Goal: Complete application form: Complete application form

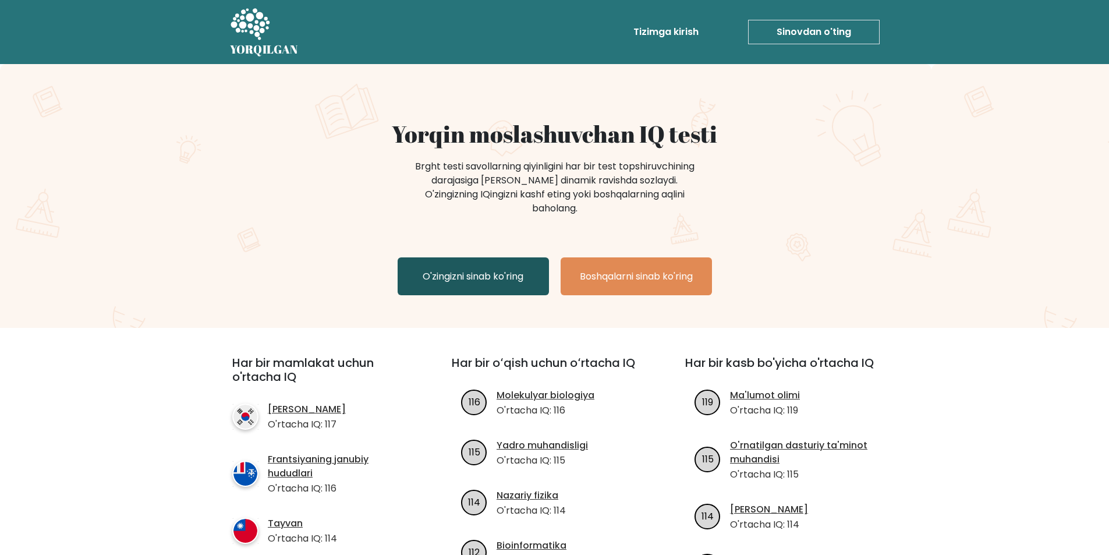
click at [474, 272] on link "O'zingizni sinab ko'ring" at bounding box center [472, 276] width 151 height 38
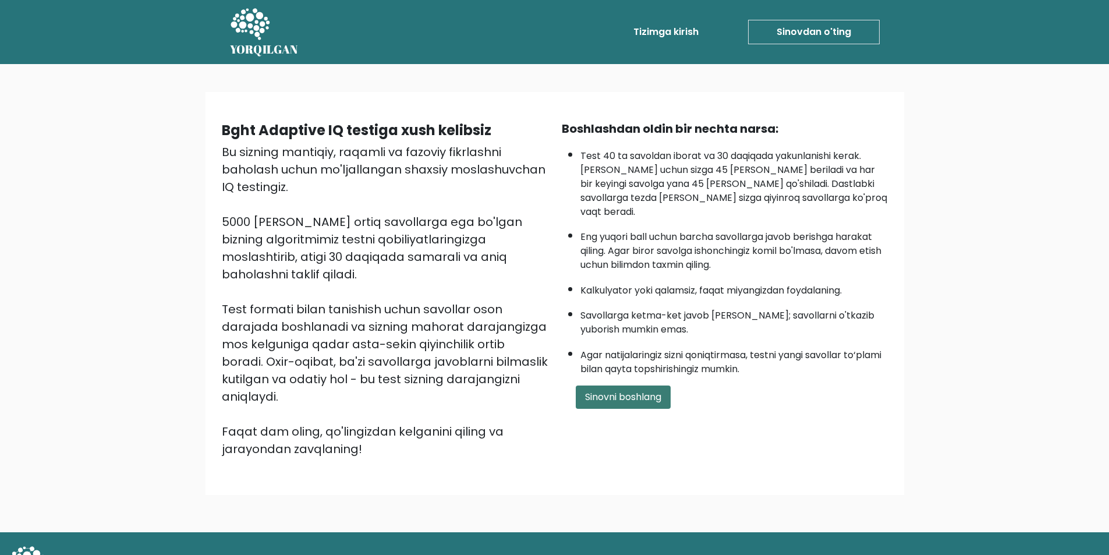
click at [608, 389] on button "Sinovni boshlang" at bounding box center [623, 396] width 95 height 23
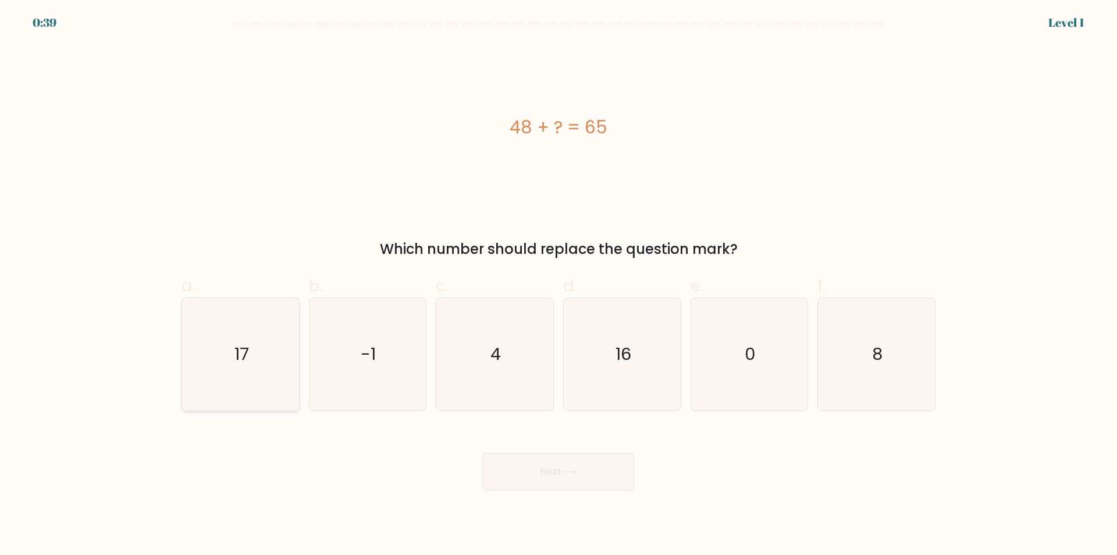
click at [218, 356] on icon "17" at bounding box center [240, 354] width 112 height 112
click at [559, 285] on input "a. 17" at bounding box center [559, 282] width 1 height 8
radio input "true"
click at [230, 357] on icon "17" at bounding box center [240, 354] width 111 height 111
click at [559, 285] on input "a. 17" at bounding box center [559, 282] width 1 height 8
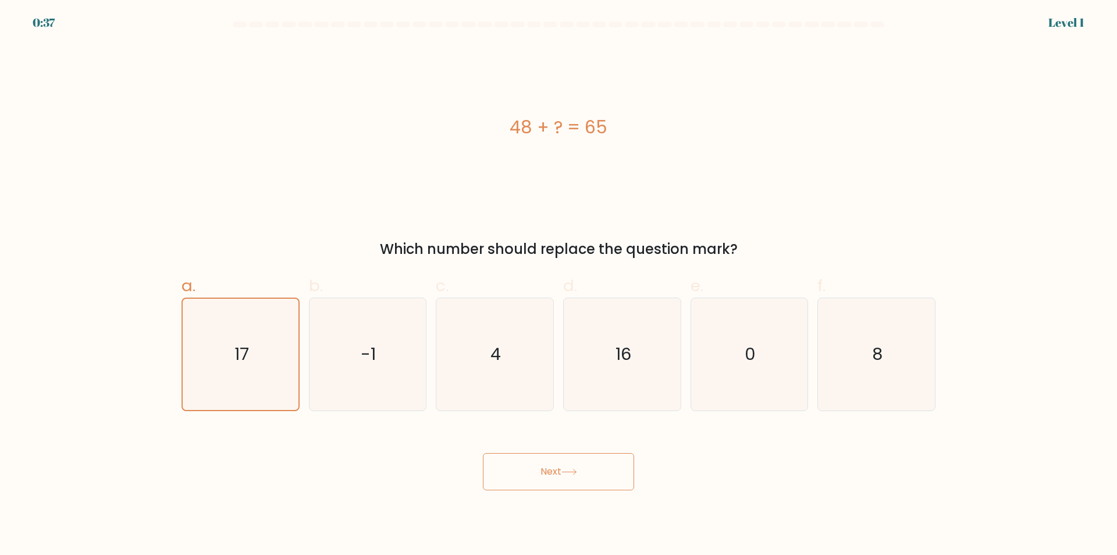
click at [539, 477] on button "Next" at bounding box center [558, 471] width 151 height 37
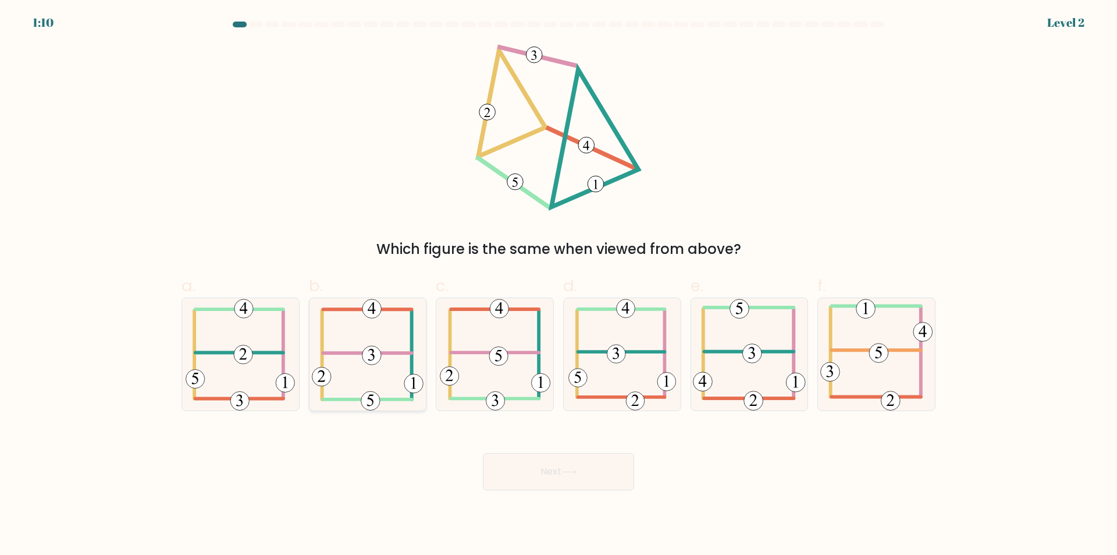
click at [384, 377] on icon at bounding box center [368, 354] width 112 height 112
click at [559, 285] on input "b." at bounding box center [559, 282] width 1 height 8
radio input "true"
click at [597, 485] on button "Next" at bounding box center [558, 471] width 151 height 37
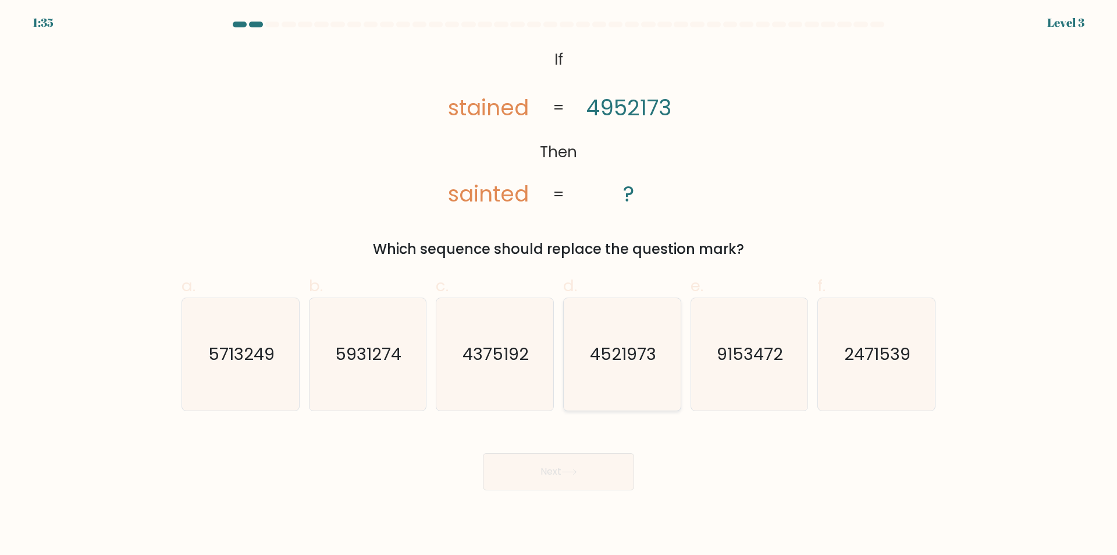
click at [632, 365] on text "4521973" at bounding box center [623, 354] width 66 height 23
click at [559, 285] on input "d. 4521973" at bounding box center [559, 282] width 1 height 8
radio input "true"
click at [595, 491] on body "1:34 Level 3 If" at bounding box center [558, 277] width 1117 height 555
click at [585, 481] on button "Next" at bounding box center [558, 471] width 151 height 37
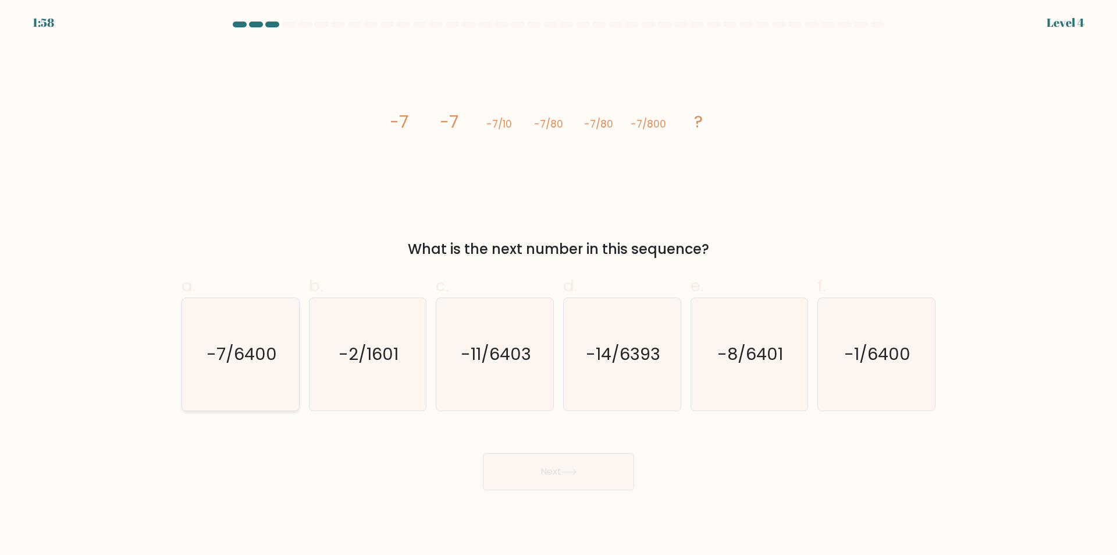
click at [244, 349] on text "-7/6400" at bounding box center [242, 354] width 70 height 23
click at [559, 285] on input "a. -7/6400" at bounding box center [559, 282] width 1 height 8
radio input "true"
click at [608, 469] on button "Next" at bounding box center [558, 471] width 151 height 37
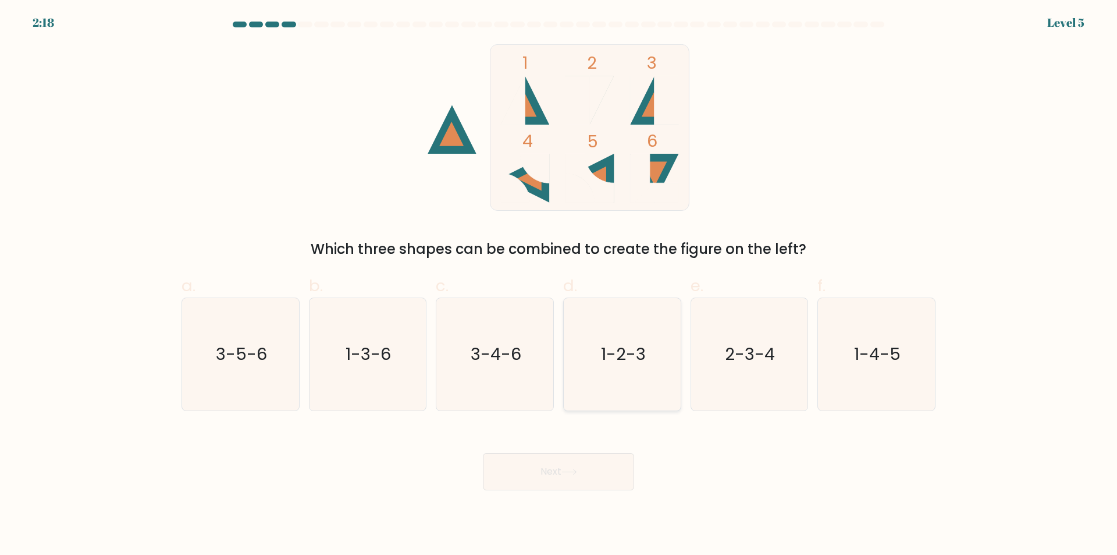
click at [616, 356] on text "1-2-3" at bounding box center [623, 354] width 45 height 23
click at [559, 285] on input "d. 1-2-3" at bounding box center [559, 282] width 1 height 8
radio input "true"
click at [587, 487] on button "Next" at bounding box center [558, 471] width 151 height 37
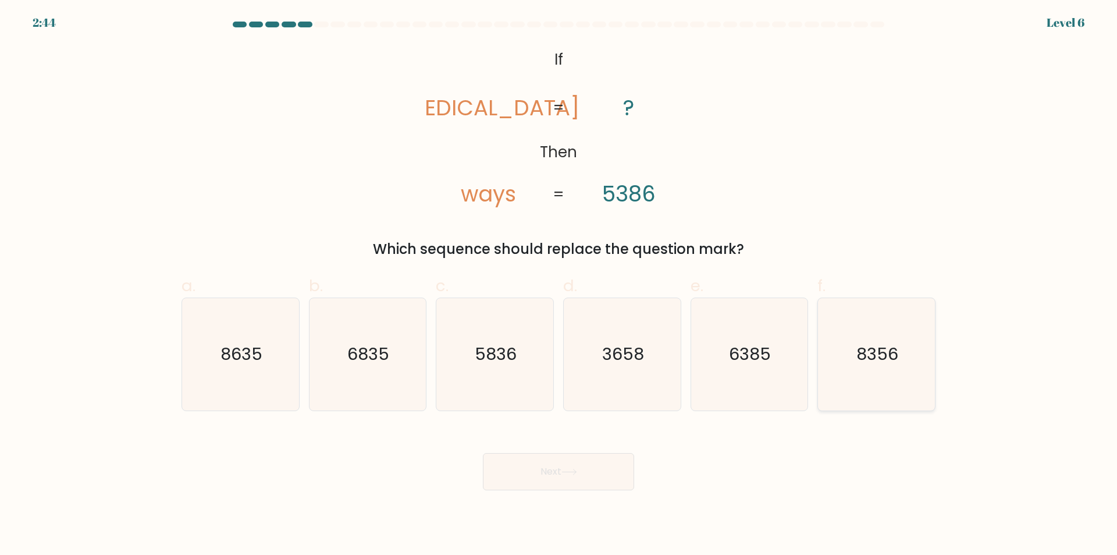
click at [866, 364] on text "8356" at bounding box center [878, 354] width 42 height 23
click at [559, 285] on input "f. 8356" at bounding box center [559, 282] width 1 height 8
radio input "true"
click at [593, 478] on button "Next" at bounding box center [558, 471] width 151 height 37
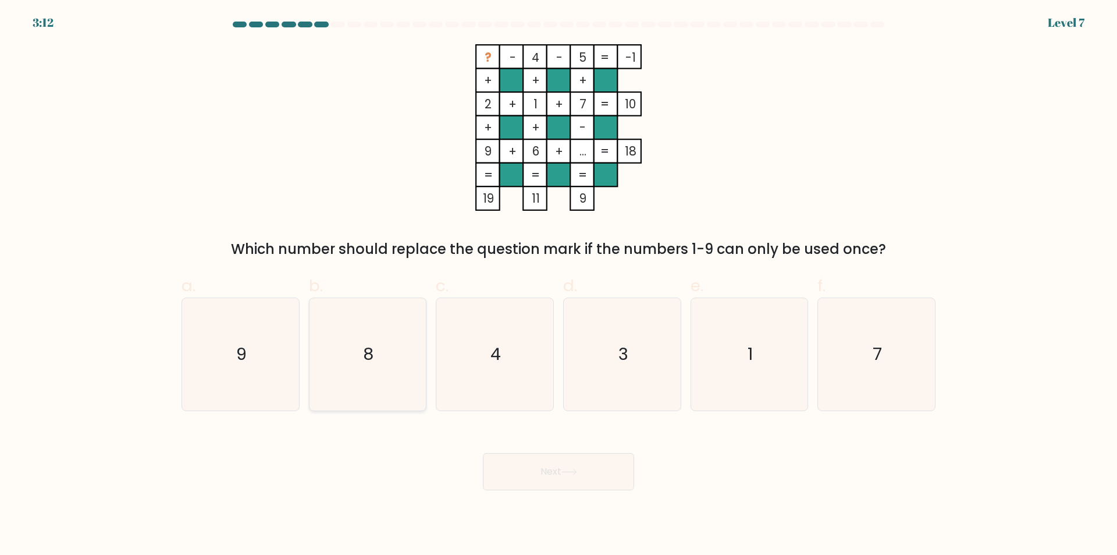
click at [382, 352] on icon "8" at bounding box center [367, 354] width 112 height 112
click at [559, 285] on input "b. 8" at bounding box center [559, 282] width 1 height 8
radio input "true"
click at [552, 474] on button "Next" at bounding box center [558, 471] width 151 height 37
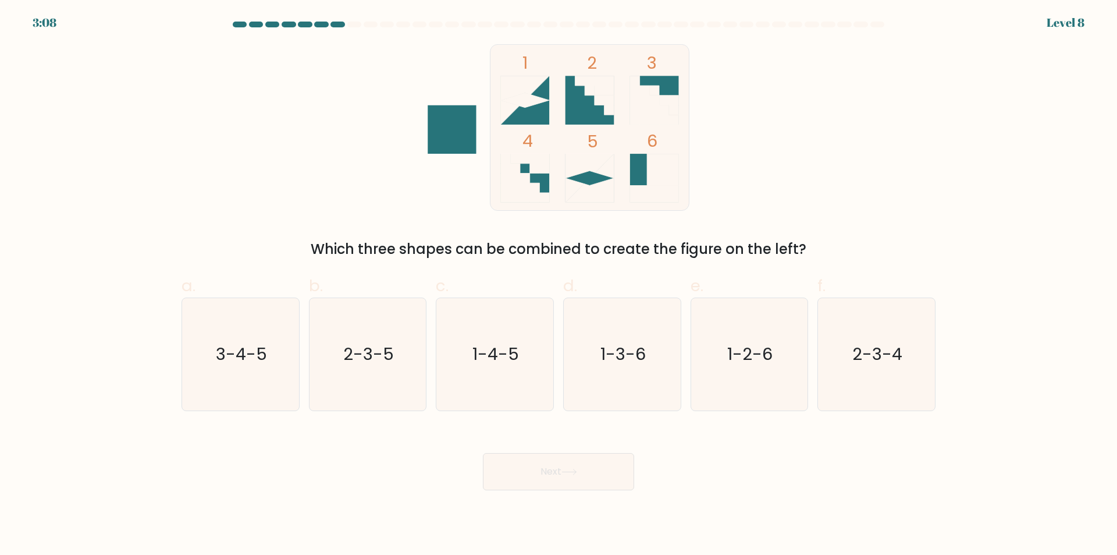
drag, startPoint x: 901, startPoint y: 357, endPoint x: 768, endPoint y: 438, distance: 156.2
click at [900, 357] on text "2-3-4" at bounding box center [878, 354] width 50 height 23
click at [559, 285] on input "f. 2-3-4" at bounding box center [559, 282] width 1 height 8
radio input "true"
click at [574, 471] on icon at bounding box center [570, 471] width 16 height 6
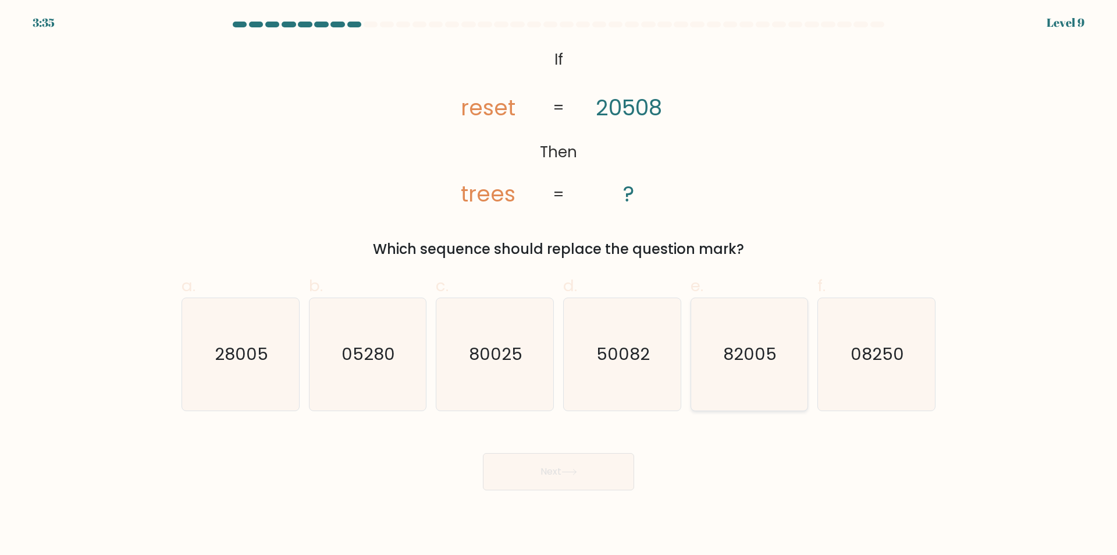
click at [740, 345] on text "82005" at bounding box center [751, 354] width 54 height 23
click at [559, 285] on input "e. 82005" at bounding box center [559, 282] width 1 height 8
radio input "true"
click at [553, 461] on button "Next" at bounding box center [558, 471] width 151 height 37
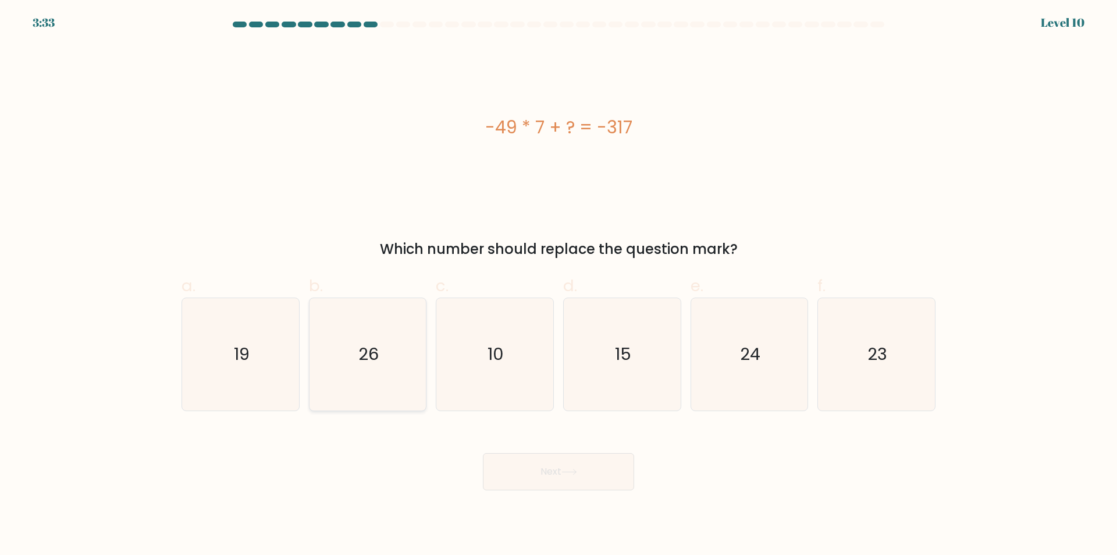
click at [360, 363] on text "26" at bounding box center [368, 354] width 20 height 23
click at [559, 285] on input "b. 26" at bounding box center [559, 282] width 1 height 8
radio input "true"
click at [576, 482] on button "Next" at bounding box center [558, 471] width 151 height 37
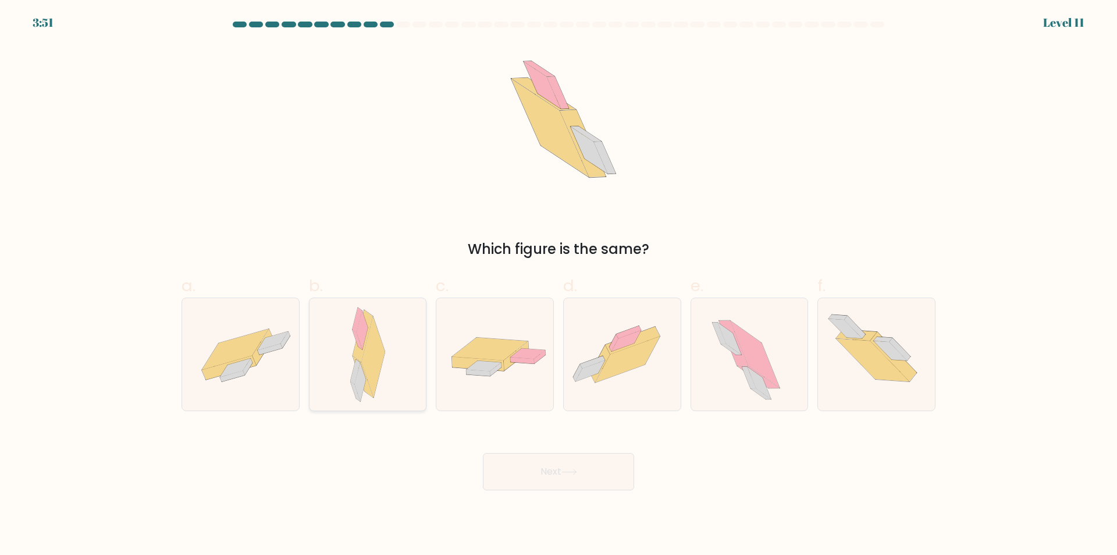
click at [372, 382] on icon at bounding box center [373, 357] width 24 height 81
click at [559, 285] on input "b." at bounding box center [559, 282] width 1 height 8
radio input "true"
click at [588, 468] on button "Next" at bounding box center [558, 471] width 151 height 37
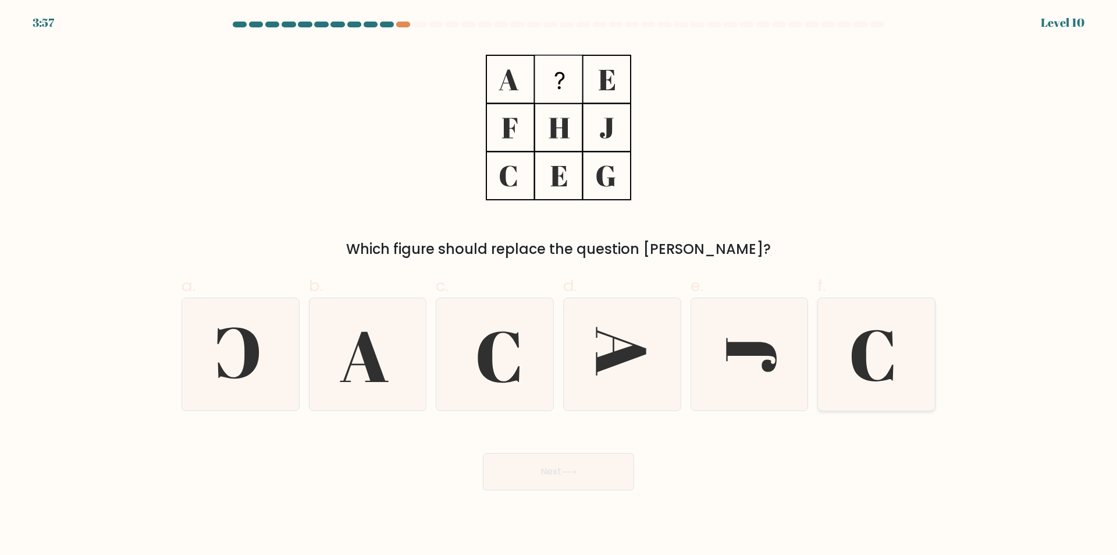
click at [876, 346] on icon at bounding box center [877, 354] width 112 height 112
click at [559, 285] on input "f." at bounding box center [559, 282] width 1 height 8
radio input "true"
click at [599, 482] on button "Next" at bounding box center [558, 471] width 151 height 37
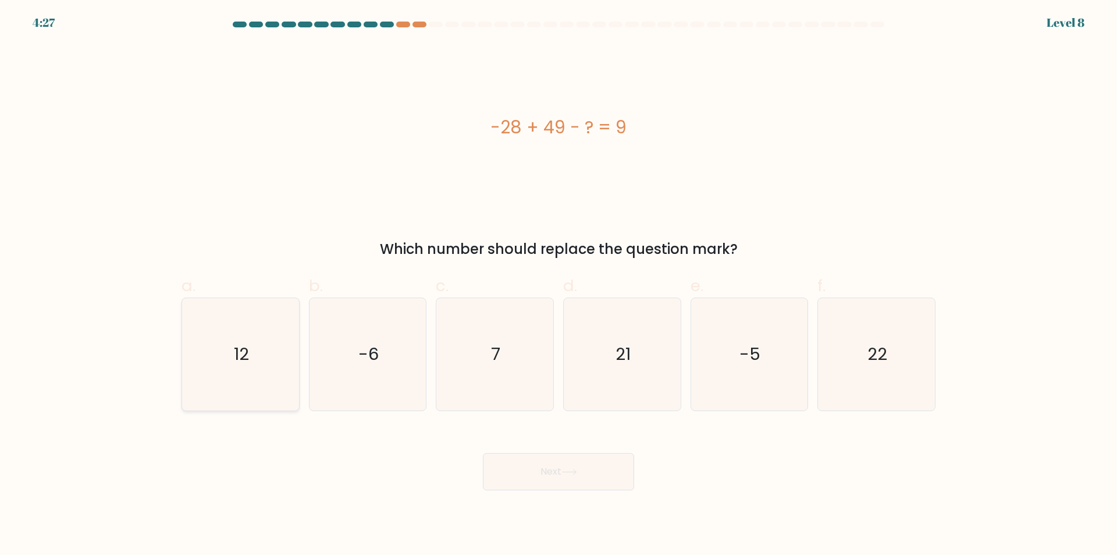
click at [246, 360] on text "12" at bounding box center [241, 354] width 15 height 23
click at [559, 285] on input "a. 12" at bounding box center [559, 282] width 1 height 8
radio input "true"
click at [520, 487] on button "Next" at bounding box center [558, 471] width 151 height 37
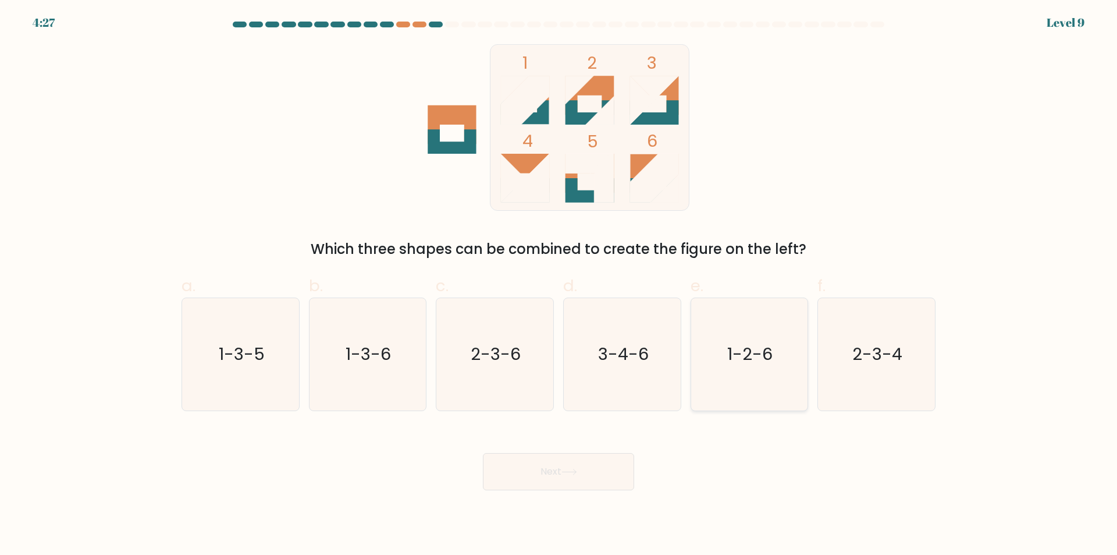
click at [746, 355] on text "1-2-6" at bounding box center [750, 354] width 45 height 23
click at [559, 285] on input "e. 1-2-6" at bounding box center [559, 282] width 1 height 8
radio input "true"
click at [584, 488] on button "Next" at bounding box center [558, 471] width 151 height 37
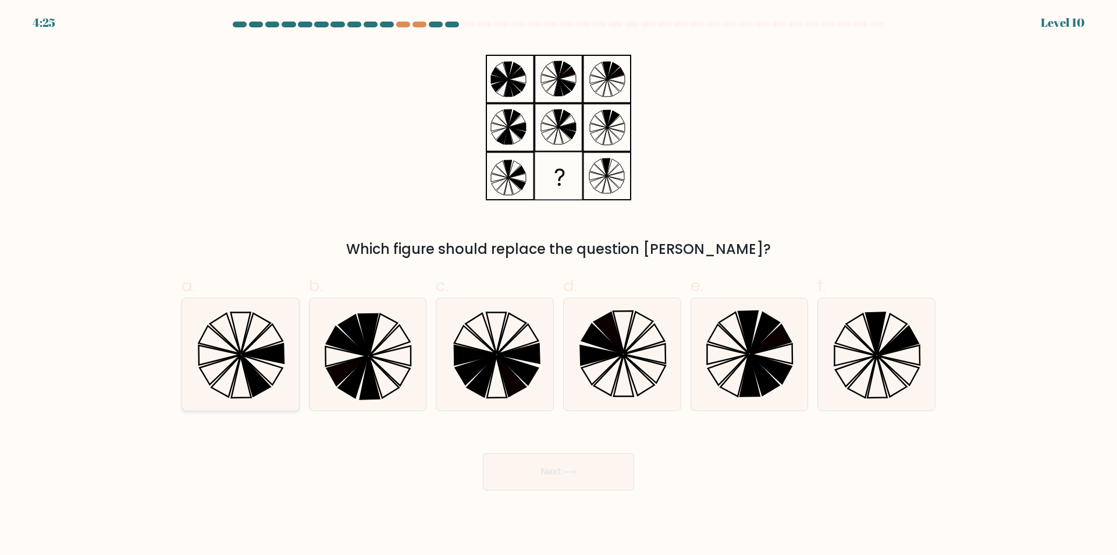
click at [223, 353] on icon at bounding box center [240, 354] width 112 height 112
click at [559, 285] on input "a." at bounding box center [559, 282] width 1 height 8
radio input "true"
click at [594, 469] on button "Next" at bounding box center [558, 471] width 151 height 37
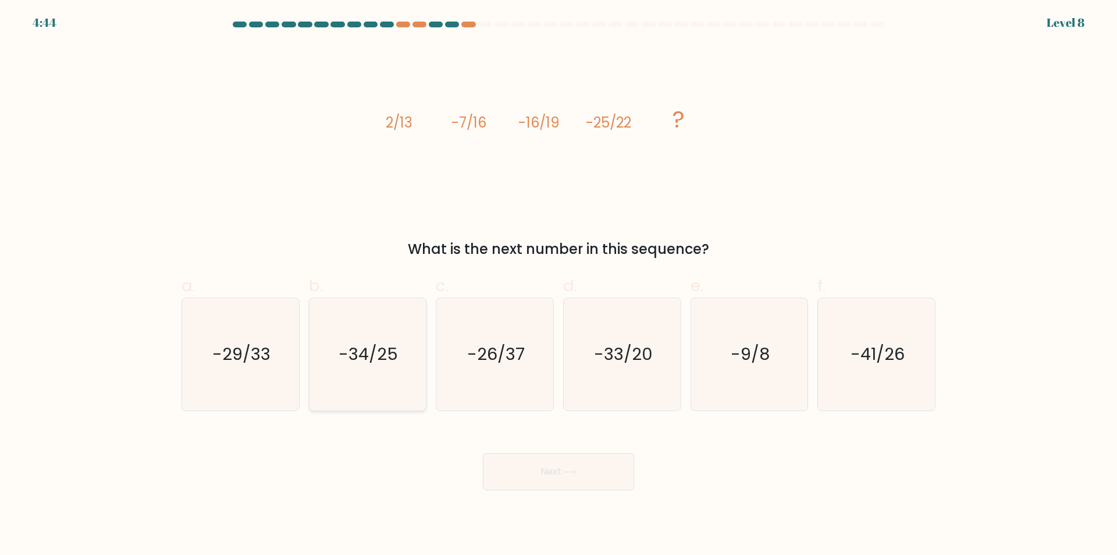
click at [352, 347] on text "-34/25" at bounding box center [368, 354] width 59 height 23
click at [559, 285] on input "b. -34/25" at bounding box center [559, 282] width 1 height 8
radio input "true"
click at [576, 475] on button "Next" at bounding box center [558, 471] width 151 height 37
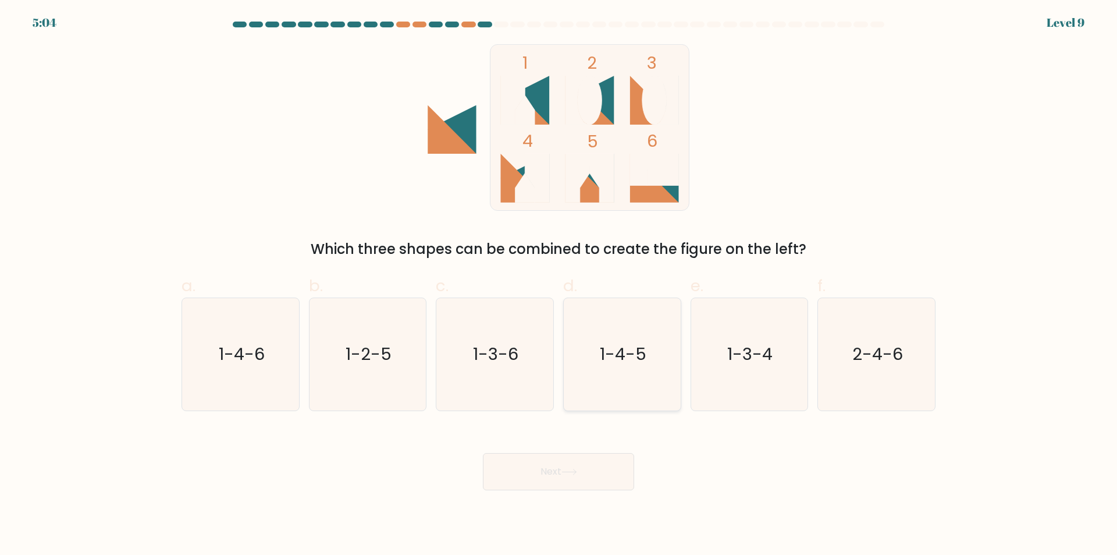
click at [652, 361] on icon "1-4-5" at bounding box center [622, 354] width 112 height 112
click at [559, 285] on input "d. 1-4-5" at bounding box center [559, 282] width 1 height 8
radio input "true"
click at [619, 472] on button "Next" at bounding box center [558, 471] width 151 height 37
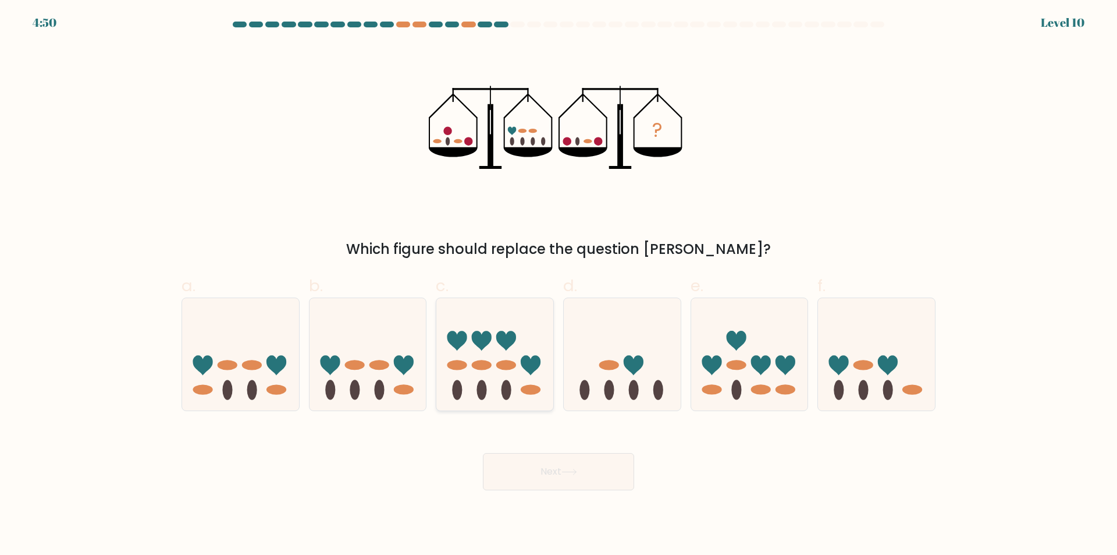
click at [490, 389] on icon at bounding box center [494, 354] width 117 height 97
click at [559, 285] on input "c." at bounding box center [559, 282] width 1 height 8
radio input "true"
click at [566, 464] on button "Next" at bounding box center [558, 471] width 151 height 37
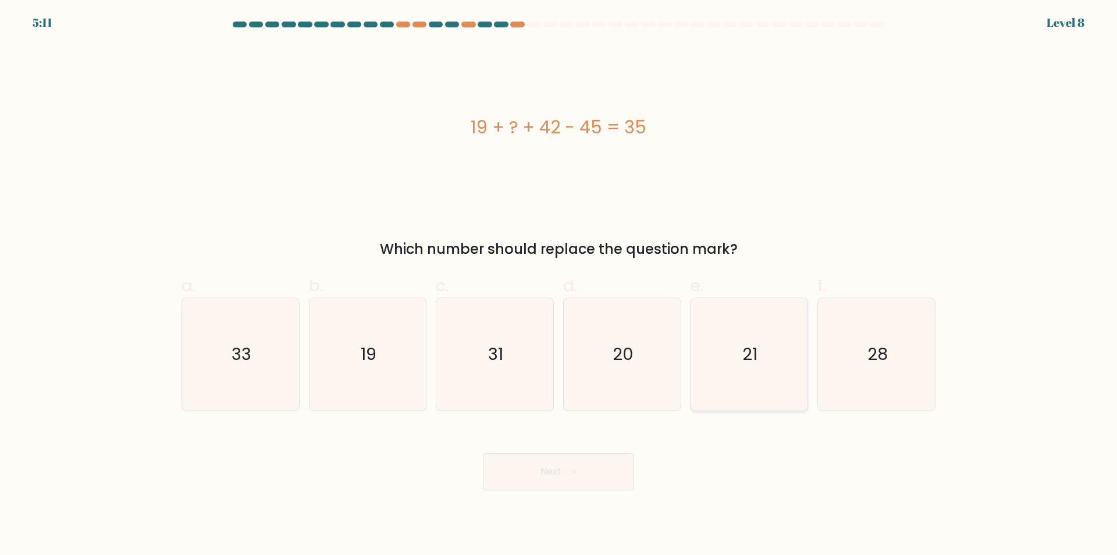
drag, startPoint x: 774, startPoint y: 361, endPoint x: 756, endPoint y: 359, distance: 18.2
click at [757, 359] on icon "21" at bounding box center [749, 354] width 112 height 112
click at [559, 285] on input "e. 21" at bounding box center [559, 282] width 1 height 8
radio input "true"
click at [531, 478] on button "Next" at bounding box center [558, 471] width 151 height 37
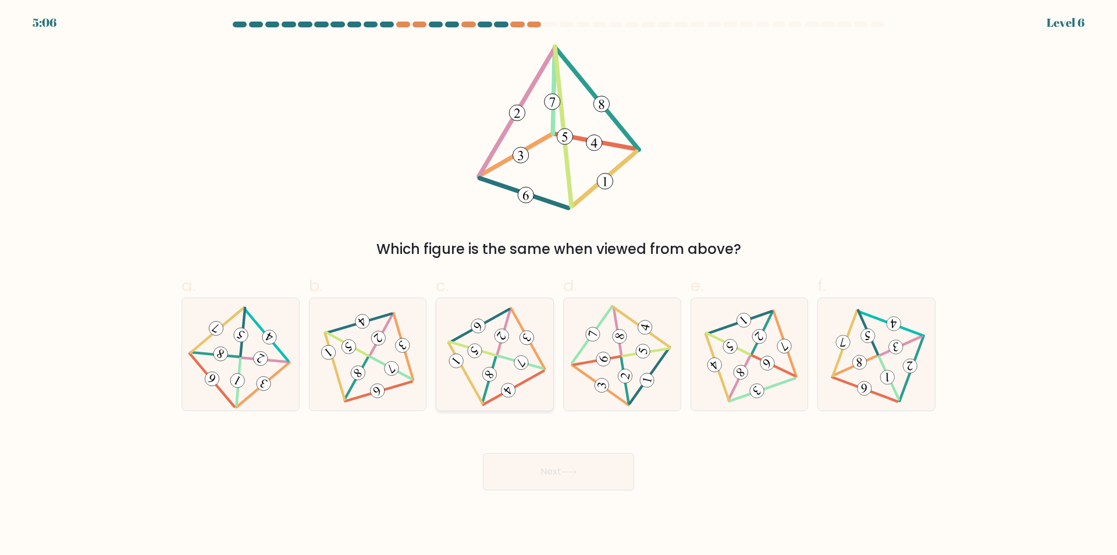
click at [504, 336] on 584 at bounding box center [502, 335] width 20 height 20
click at [559, 285] on input "c." at bounding box center [559, 282] width 1 height 8
radio input "true"
click at [569, 475] on button "Next" at bounding box center [558, 471] width 151 height 37
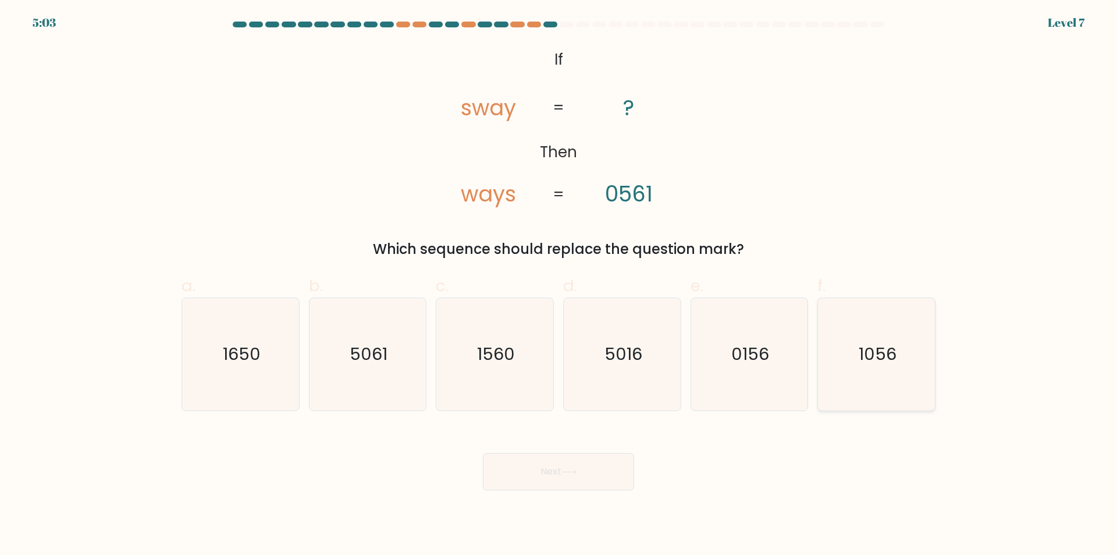
click at [867, 356] on text "1056" at bounding box center [878, 354] width 38 height 23
click at [559, 285] on input "f. 1056" at bounding box center [559, 282] width 1 height 8
radio input "true"
click at [583, 471] on button "Next" at bounding box center [558, 471] width 151 height 37
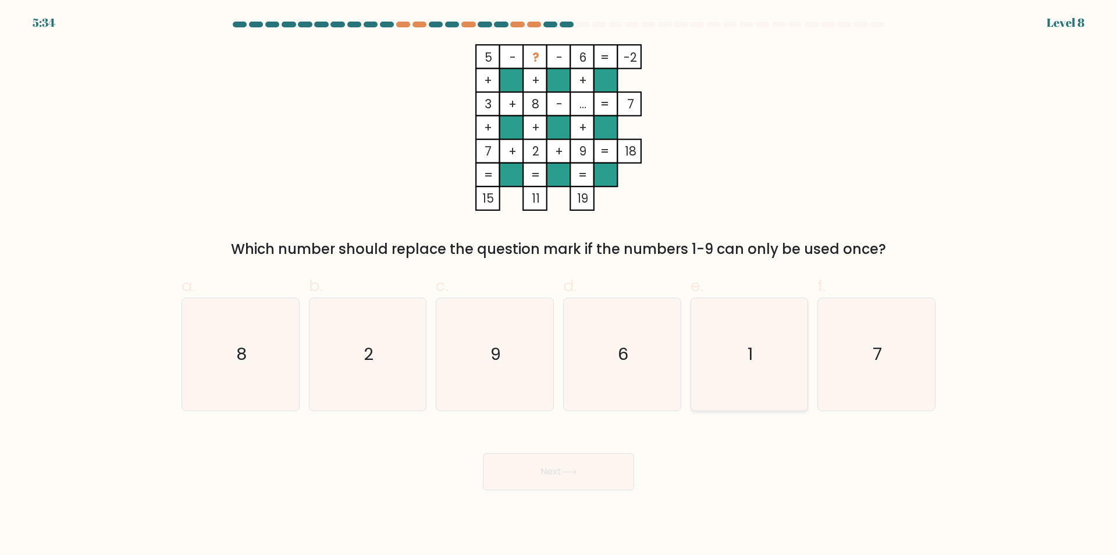
click at [742, 349] on icon "1" at bounding box center [749, 354] width 112 height 112
click at [559, 285] on input "e. 1" at bounding box center [559, 282] width 1 height 8
radio input "true"
drag, startPoint x: 619, startPoint y: 450, endPoint x: 614, endPoint y: 459, distance: 10.2
click at [614, 459] on div "Next" at bounding box center [559, 457] width 768 height 65
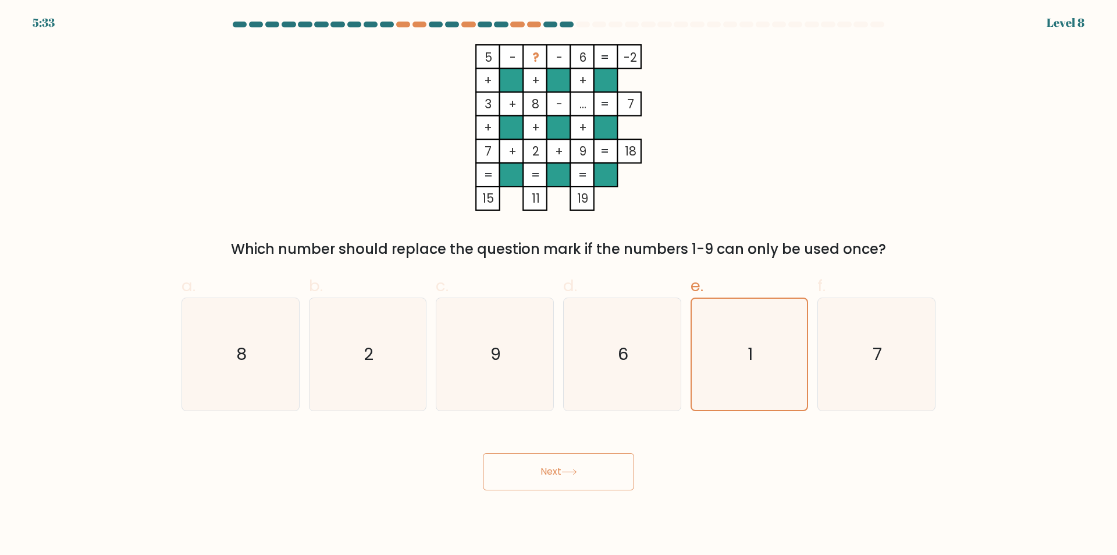
click at [613, 460] on button "Next" at bounding box center [558, 471] width 151 height 37
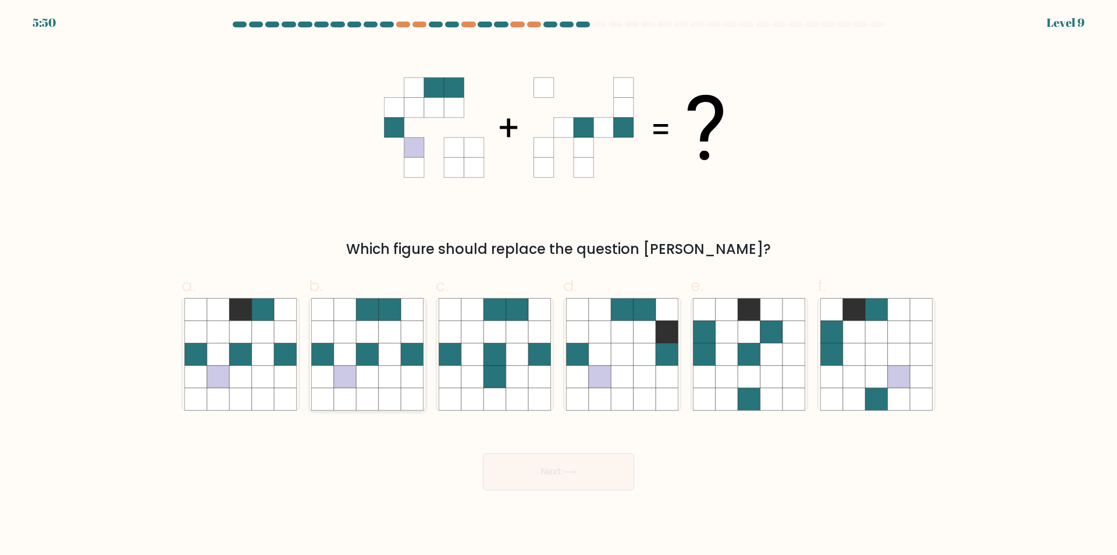
click at [375, 382] on icon at bounding box center [368, 376] width 22 height 22
click at [559, 285] on input "b." at bounding box center [559, 282] width 1 height 8
radio input "true"
click at [580, 477] on button "Next" at bounding box center [558, 471] width 151 height 37
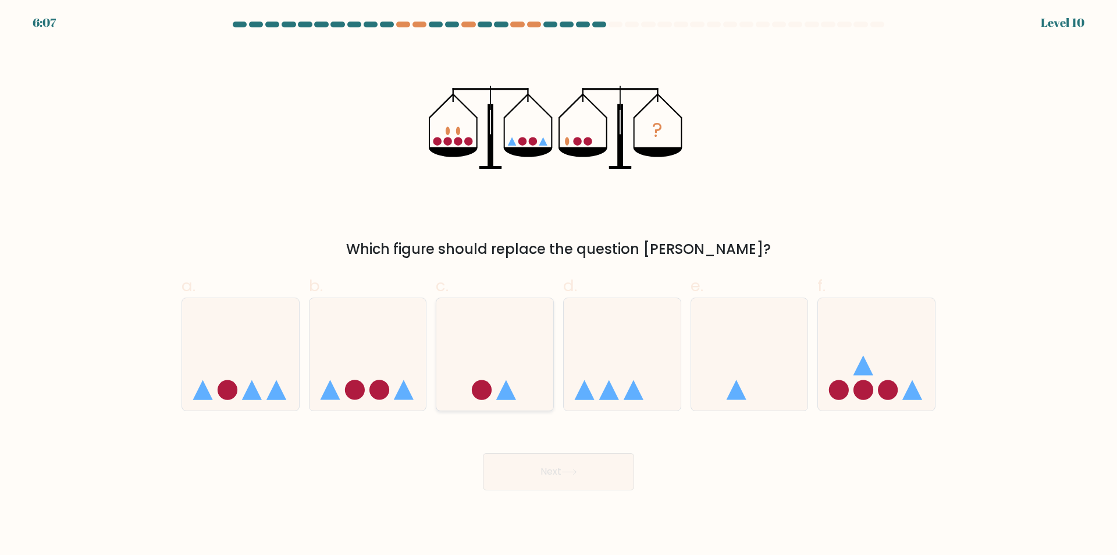
click at [519, 394] on icon at bounding box center [494, 354] width 117 height 97
click at [559, 285] on input "c." at bounding box center [559, 282] width 1 height 8
radio input "true"
click at [510, 467] on button "Next" at bounding box center [558, 471] width 151 height 37
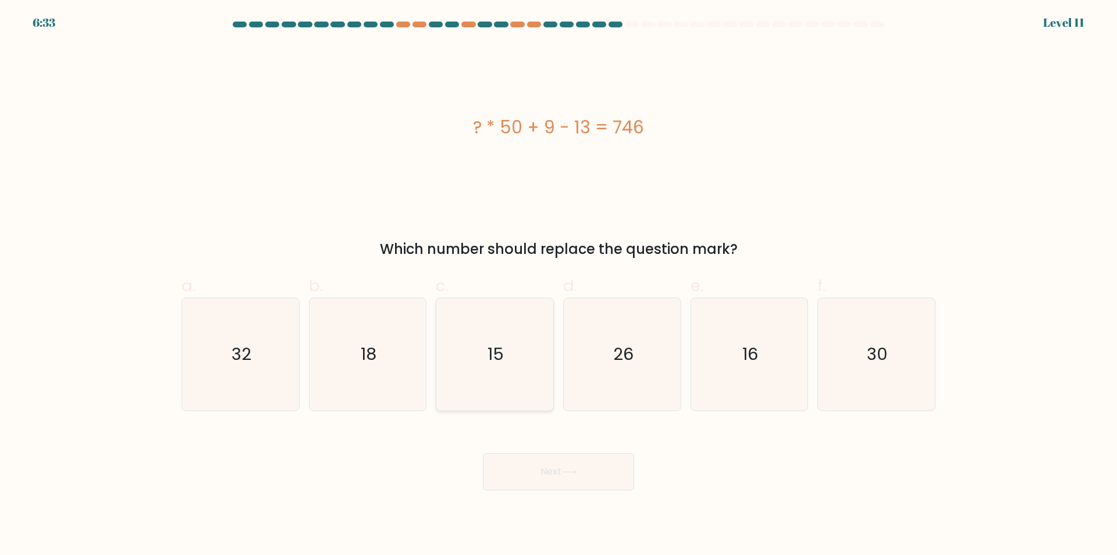
click at [496, 374] on icon "15" at bounding box center [495, 354] width 112 height 112
click at [559, 285] on input "c. 15" at bounding box center [559, 282] width 1 height 8
radio input "true"
click at [514, 479] on button "Next" at bounding box center [558, 471] width 151 height 37
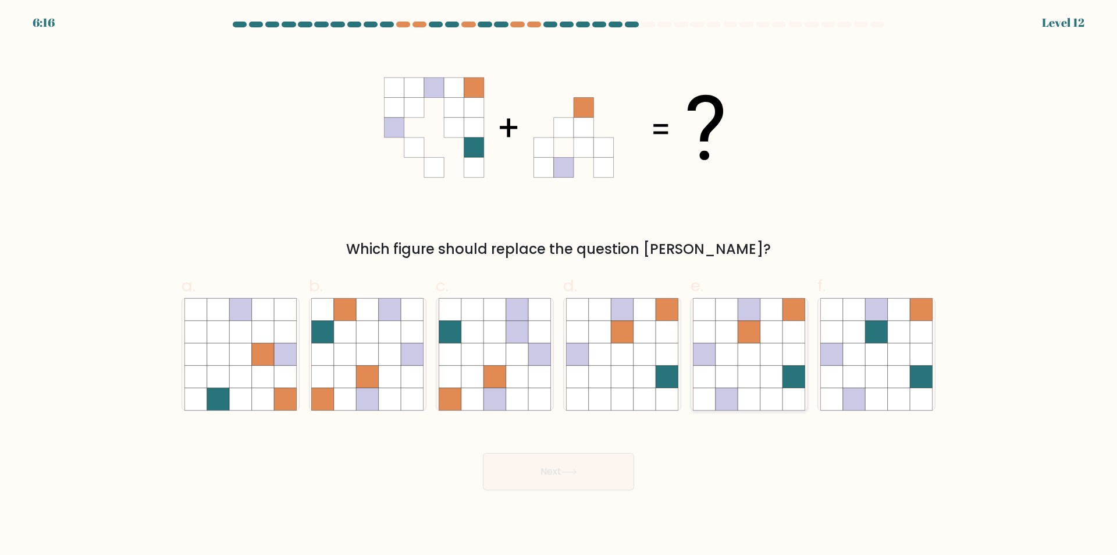
click at [726, 353] on icon at bounding box center [727, 354] width 22 height 22
click at [559, 285] on input "e." at bounding box center [559, 282] width 1 height 8
radio input "true"
click at [585, 469] on button "Next" at bounding box center [558, 471] width 151 height 37
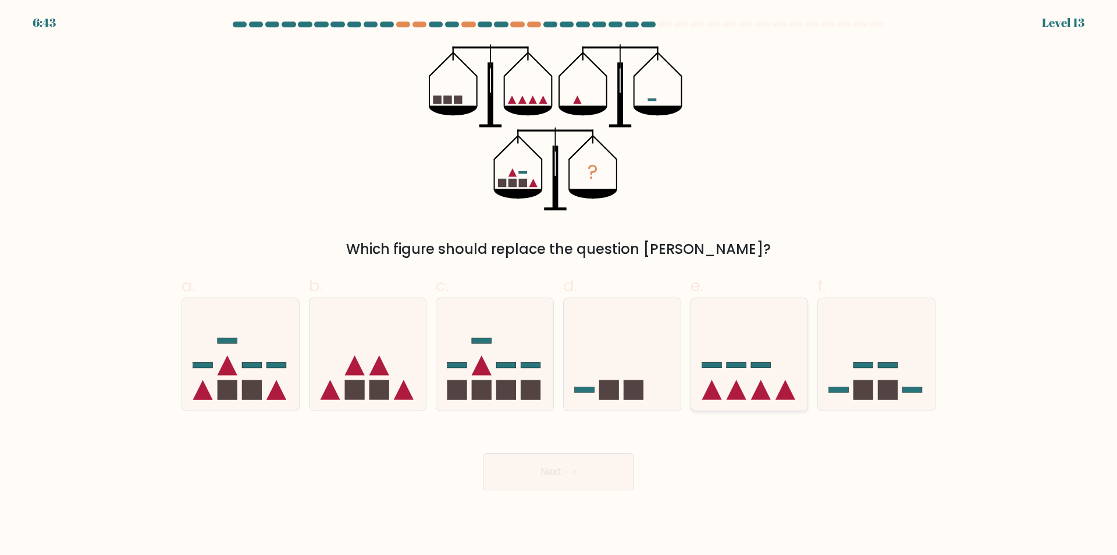
drag, startPoint x: 740, startPoint y: 386, endPoint x: 728, endPoint y: 396, distance: 15.3
click at [740, 387] on icon at bounding box center [749, 354] width 117 height 97
click at [559, 285] on input "e." at bounding box center [559, 282] width 1 height 8
radio input "true"
click at [582, 466] on button "Next" at bounding box center [558, 471] width 151 height 37
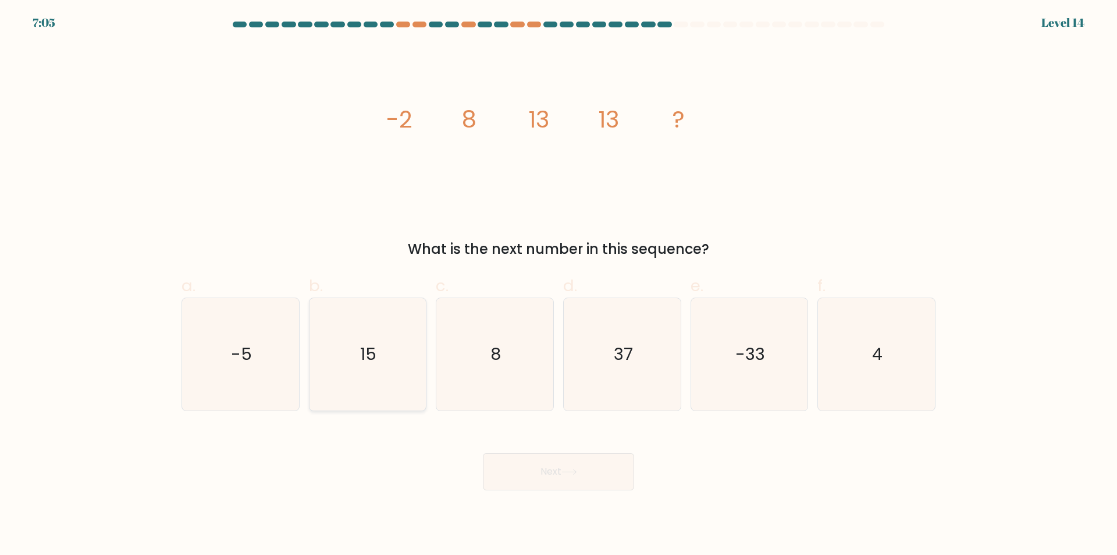
click at [363, 355] on text "15" at bounding box center [369, 354] width 16 height 23
click at [559, 285] on input "b. 15" at bounding box center [559, 282] width 1 height 8
radio input "true"
click at [573, 463] on button "Next" at bounding box center [558, 471] width 151 height 37
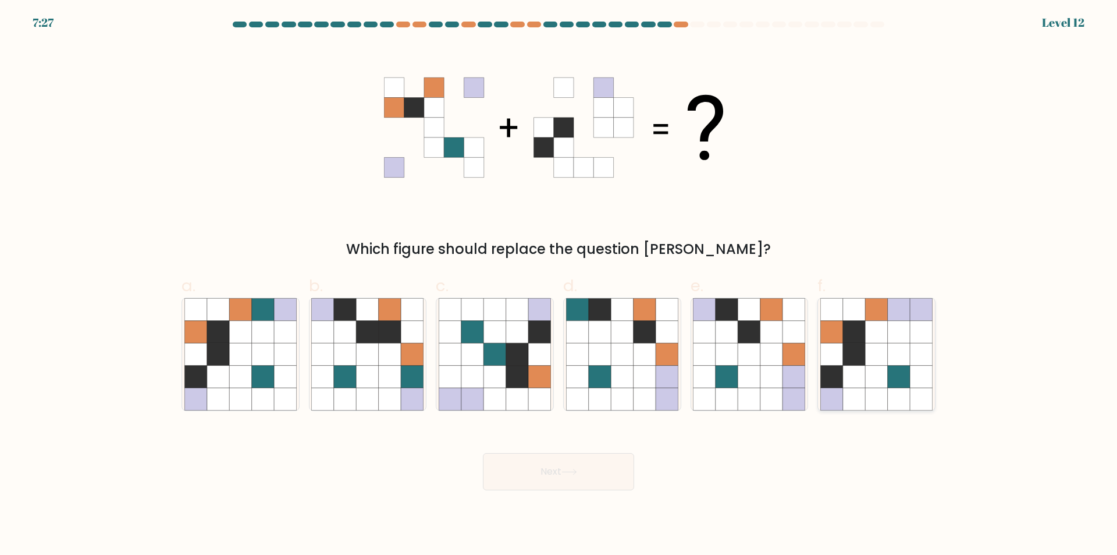
click at [884, 325] on icon at bounding box center [876, 332] width 22 height 22
click at [559, 285] on input "f." at bounding box center [559, 282] width 1 height 8
radio input "true"
click at [534, 469] on button "Next" at bounding box center [558, 471] width 151 height 37
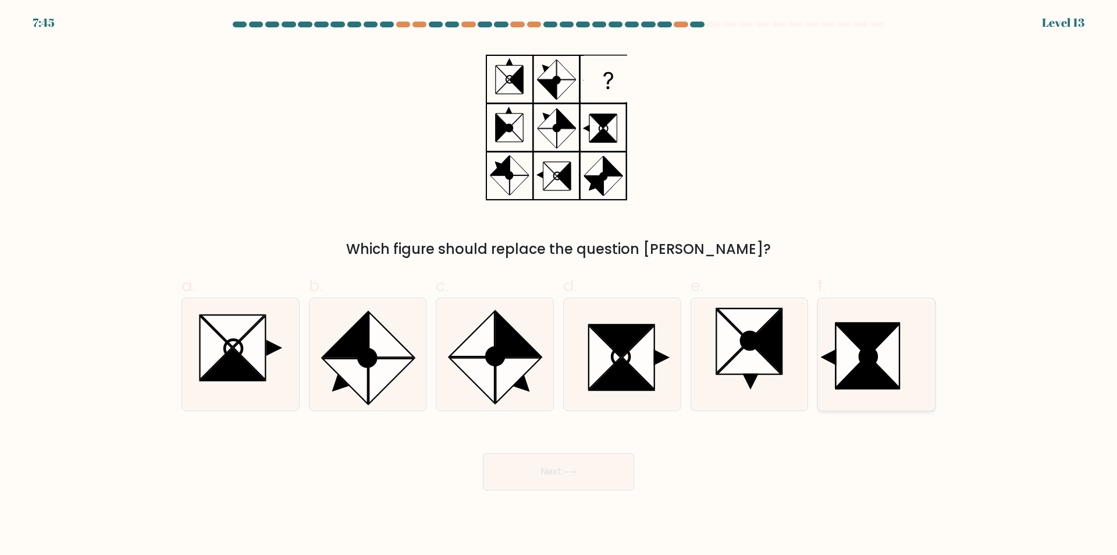
click at [867, 356] on icon at bounding box center [868, 355] width 17 height 17
click at [559, 285] on input "f." at bounding box center [559, 282] width 1 height 8
radio input "true"
click at [528, 474] on button "Next" at bounding box center [558, 471] width 151 height 37
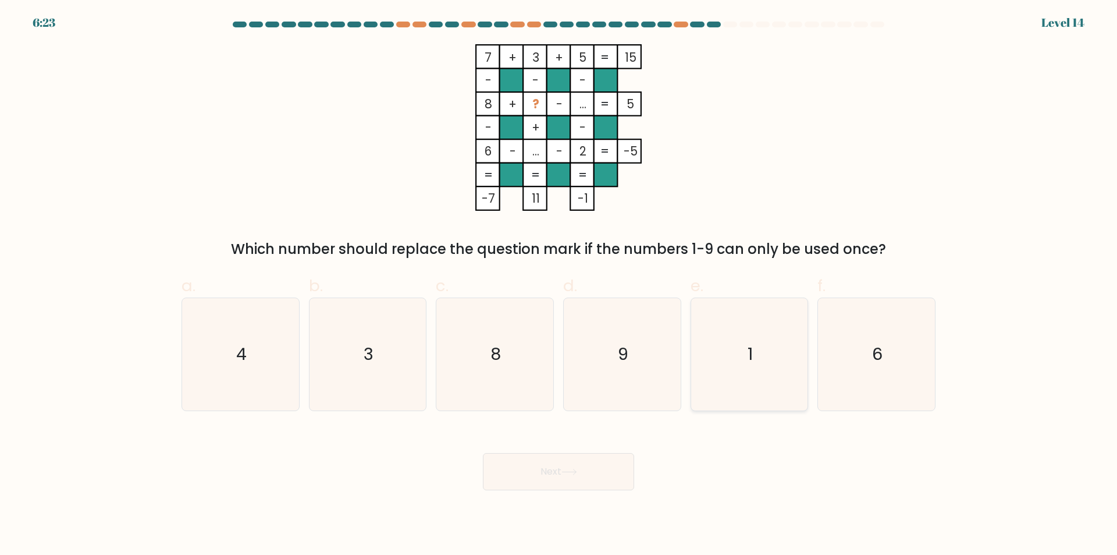
click at [737, 359] on icon "1" at bounding box center [749, 354] width 112 height 112
click at [559, 285] on input "e. 1" at bounding box center [559, 282] width 1 height 8
radio input "true"
click at [586, 476] on button "Next" at bounding box center [558, 471] width 151 height 37
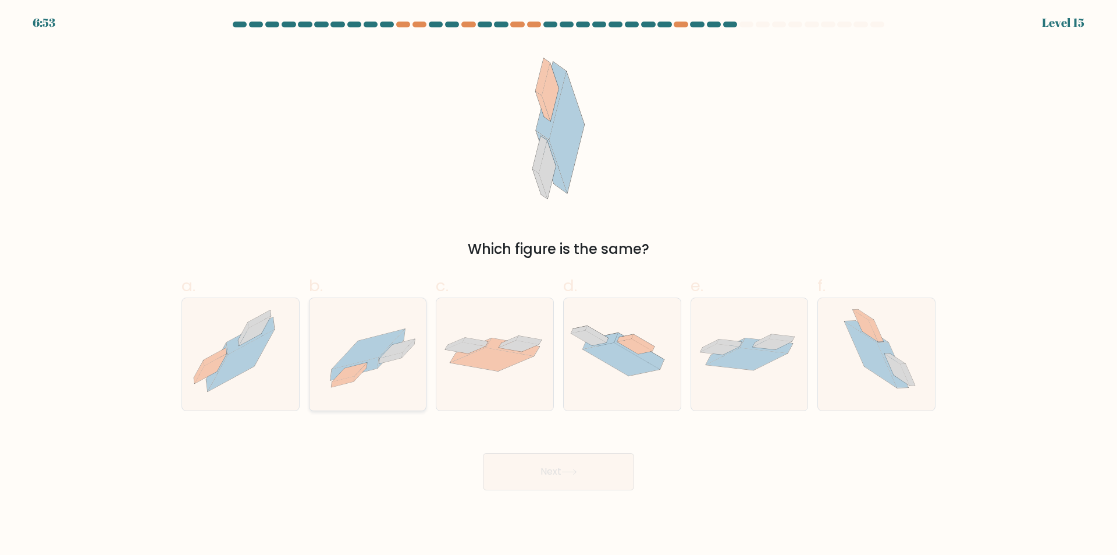
click at [382, 346] on icon at bounding box center [368, 349] width 73 height 40
click at [559, 285] on input "b." at bounding box center [559, 282] width 1 height 8
radio input "true"
click at [550, 480] on button "Next" at bounding box center [558, 471] width 151 height 37
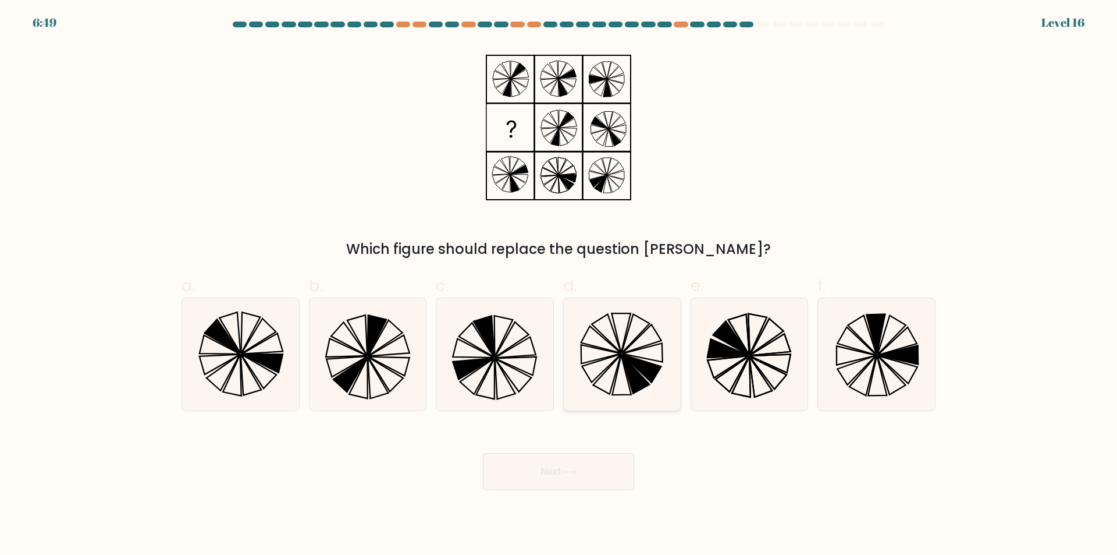
click at [647, 363] on icon at bounding box center [641, 368] width 39 height 29
click at [559, 285] on input "d." at bounding box center [559, 282] width 1 height 8
radio input "true"
click at [564, 485] on button "Next" at bounding box center [558, 471] width 151 height 37
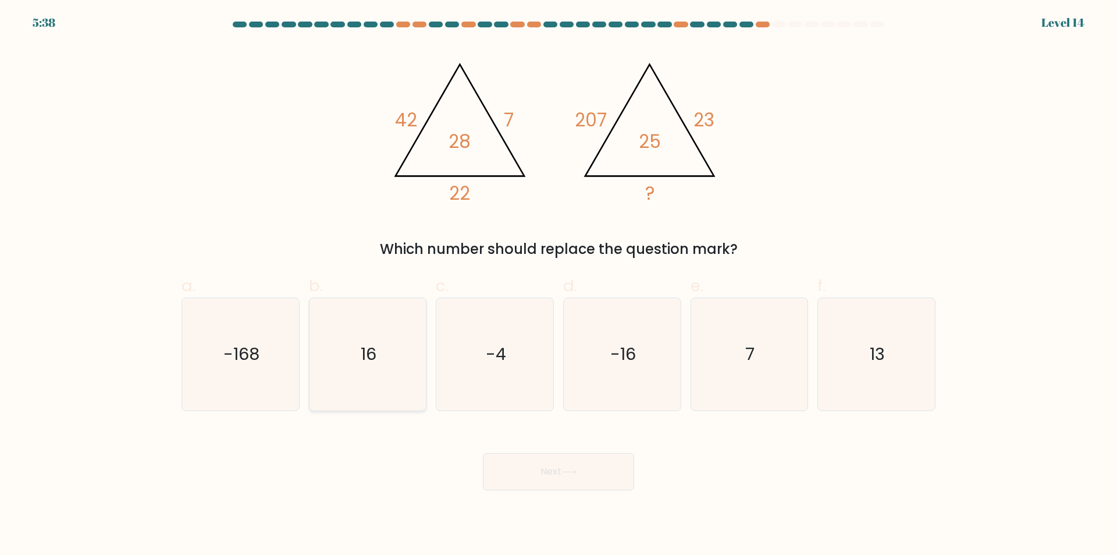
click at [376, 345] on text "16" at bounding box center [369, 354] width 16 height 23
click at [559, 285] on input "b. 16" at bounding box center [559, 282] width 1 height 8
radio input "true"
click at [546, 476] on button "Next" at bounding box center [558, 471] width 151 height 37
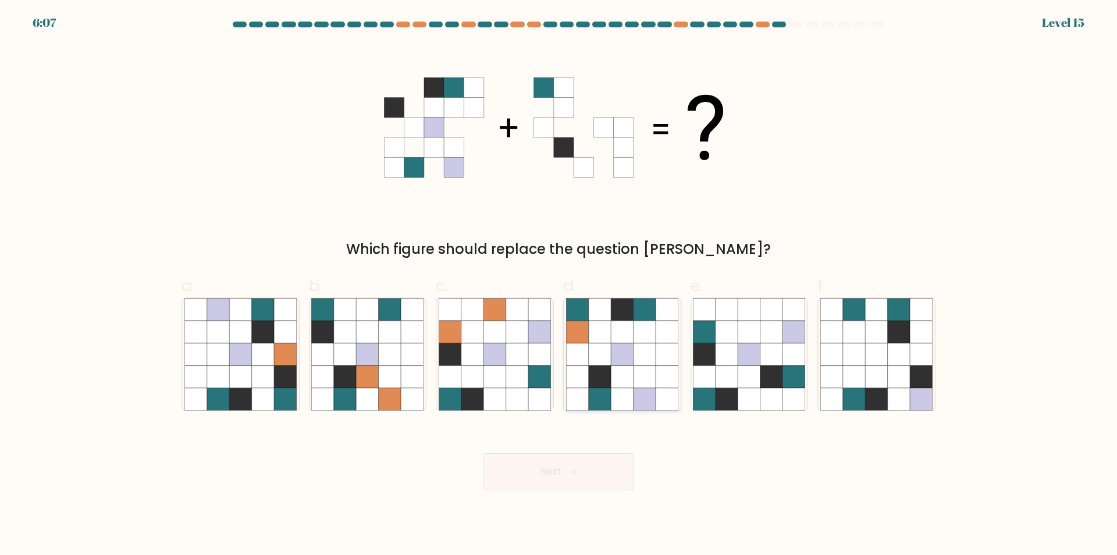
click at [610, 363] on icon at bounding box center [600, 354] width 22 height 22
click at [559, 285] on input "d." at bounding box center [559, 282] width 1 height 8
radio input "true"
click at [595, 448] on div "Next" at bounding box center [559, 457] width 768 height 65
click at [593, 452] on div "Next" at bounding box center [559, 457] width 768 height 65
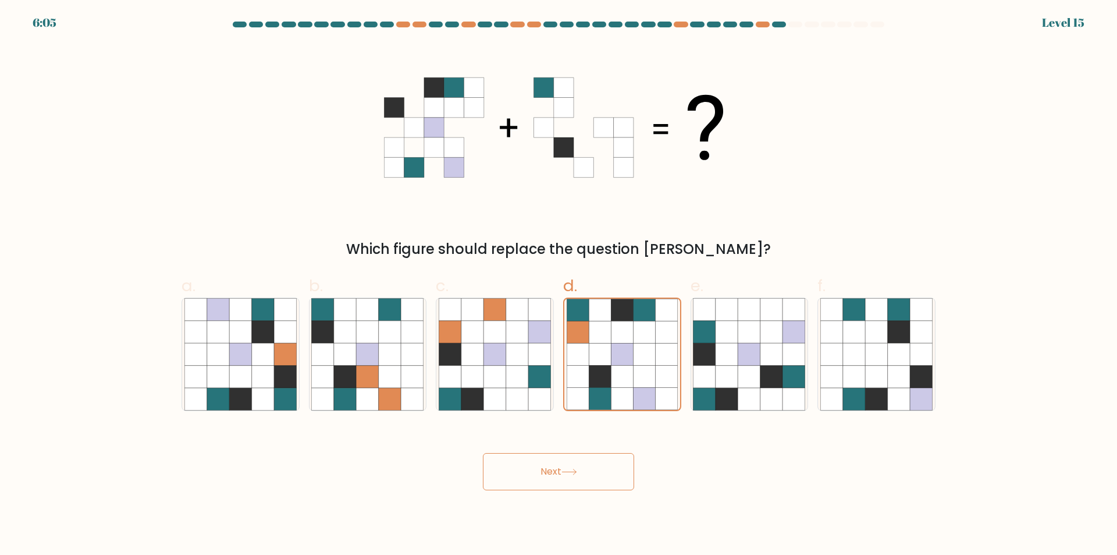
click at [585, 468] on button "Next" at bounding box center [558, 471] width 151 height 37
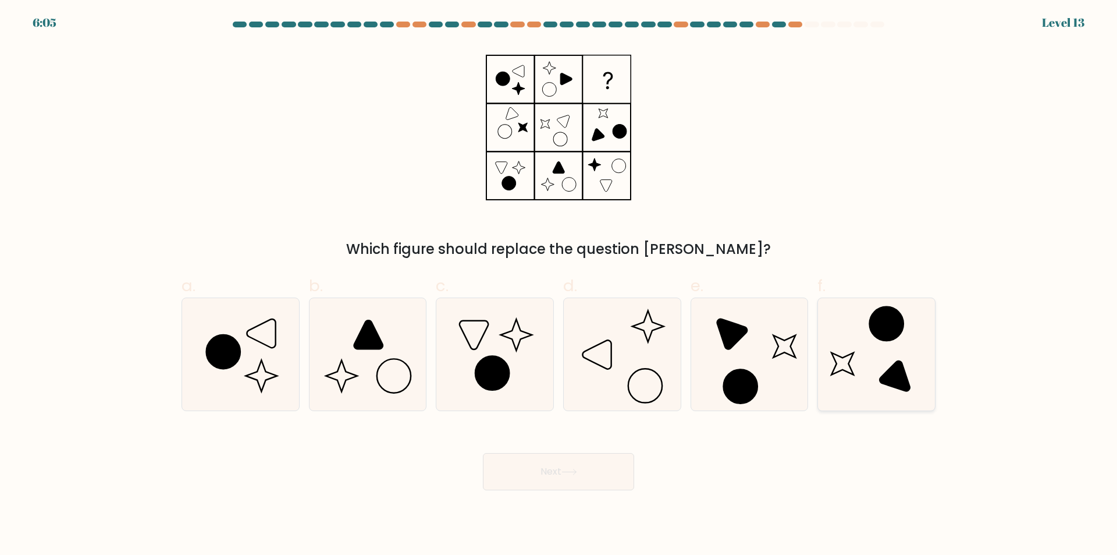
drag, startPoint x: 910, startPoint y: 375, endPoint x: 862, endPoint y: 411, distance: 59.9
click at [908, 377] on icon at bounding box center [877, 354] width 112 height 112
click at [559, 285] on input "f." at bounding box center [559, 282] width 1 height 8
radio input "true"
drag, startPoint x: 607, startPoint y: 474, endPoint x: 570, endPoint y: 492, distance: 41.1
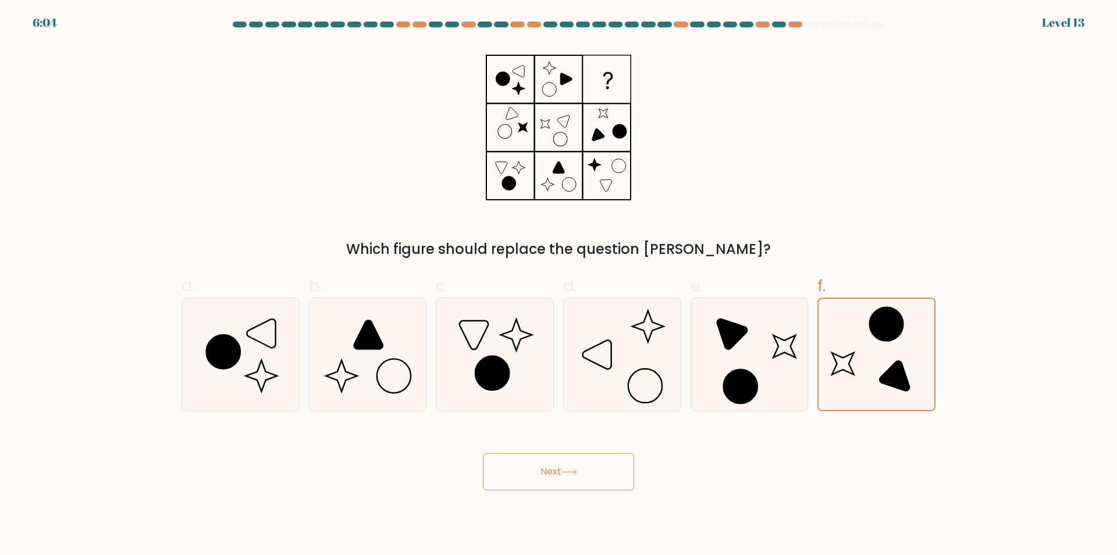
click at [570, 492] on body "6:04 Level 13" at bounding box center [558, 277] width 1117 height 555
click at [540, 501] on body "6:03 Level 13" at bounding box center [558, 277] width 1117 height 555
click at [551, 484] on button "Next" at bounding box center [558, 471] width 151 height 37
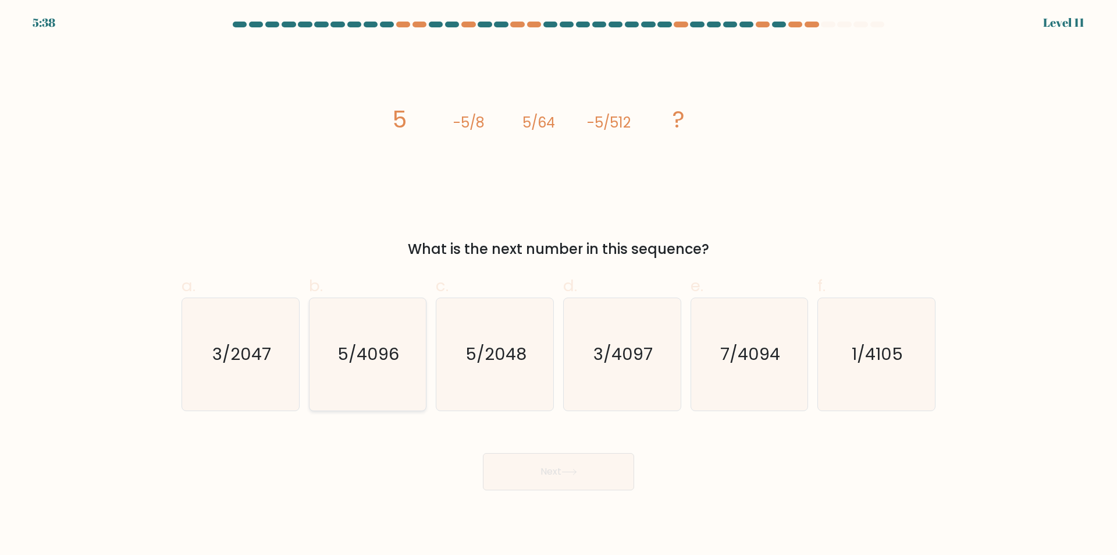
drag, startPoint x: 338, startPoint y: 347, endPoint x: 351, endPoint y: 399, distance: 52.8
click at [337, 354] on icon "5/4096" at bounding box center [367, 354] width 112 height 112
click at [559, 285] on input "b. 5/4096" at bounding box center [559, 282] width 1 height 8
radio input "true"
click at [556, 482] on button "Next" at bounding box center [558, 471] width 151 height 37
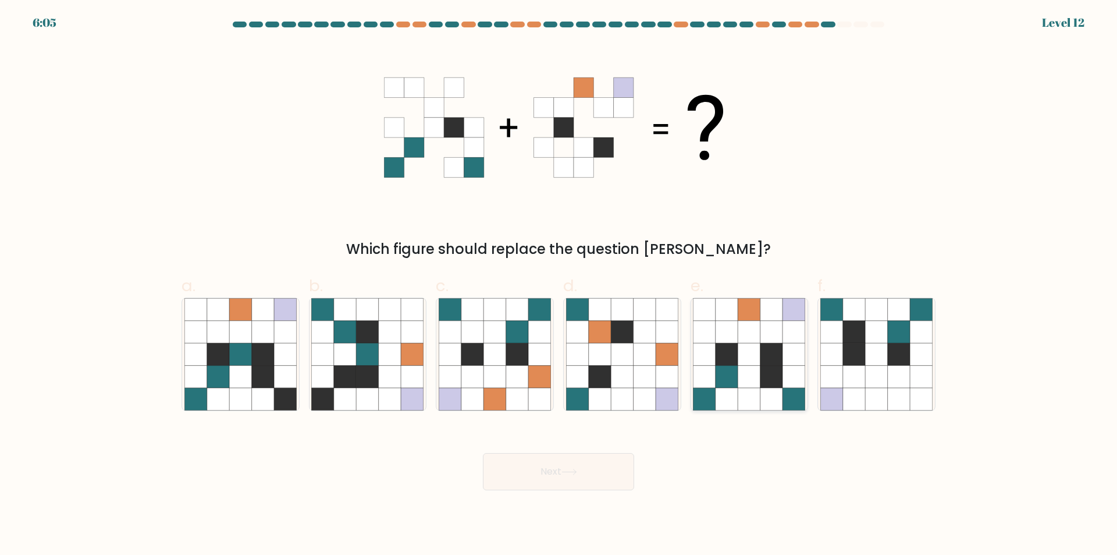
click at [743, 340] on icon at bounding box center [750, 332] width 22 height 22
click at [559, 285] on input "e." at bounding box center [559, 282] width 1 height 8
radio input "true"
click at [609, 473] on button "Next" at bounding box center [558, 471] width 151 height 37
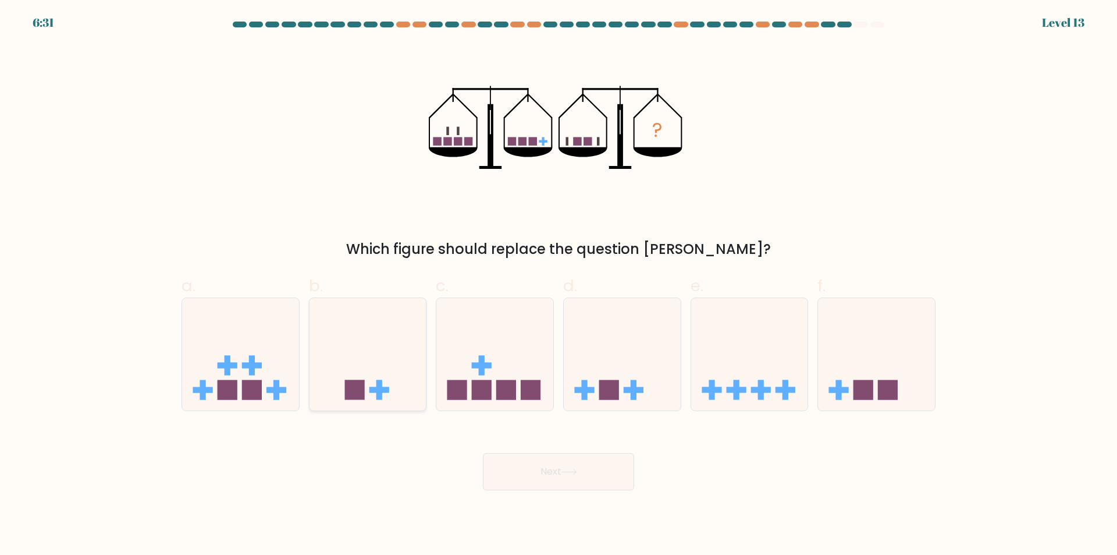
click at [361, 392] on rect at bounding box center [355, 389] width 20 height 20
click at [559, 285] on input "b." at bounding box center [559, 282] width 1 height 8
radio input "true"
click at [521, 478] on button "Next" at bounding box center [558, 471] width 151 height 37
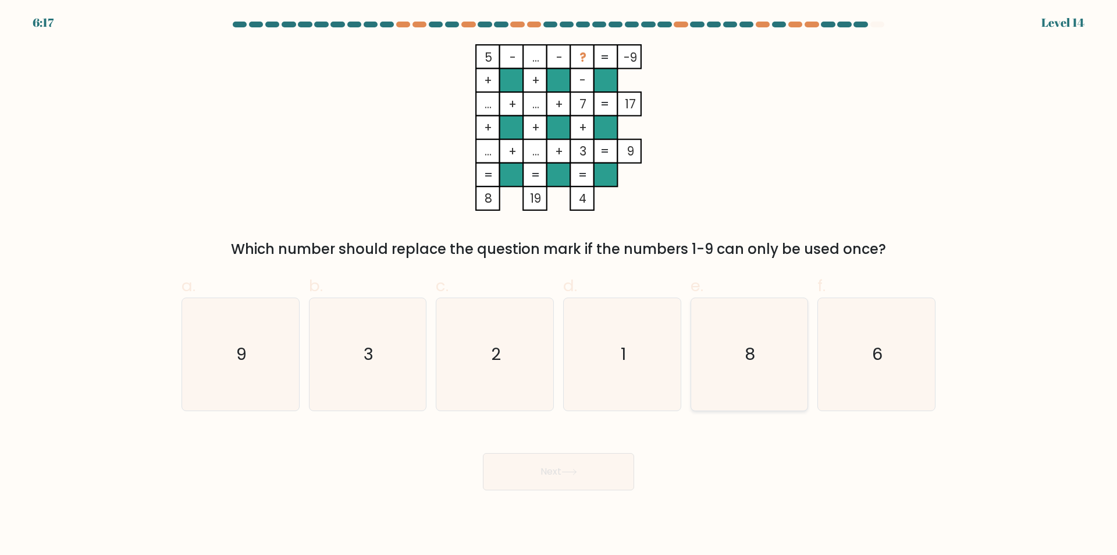
click at [752, 364] on text "8" at bounding box center [751, 354] width 10 height 23
click at [559, 285] on input "e. 8" at bounding box center [559, 282] width 1 height 8
radio input "true"
click at [612, 475] on button "Next" at bounding box center [558, 471] width 151 height 37
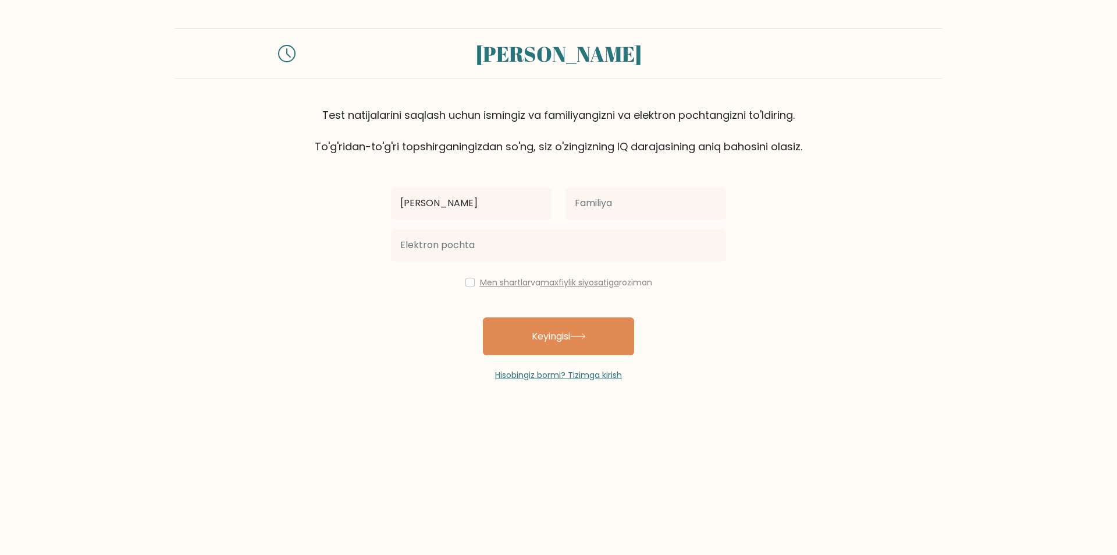
type input "kamron"
click at [629, 201] on input "text" at bounding box center [646, 203] width 161 height 33
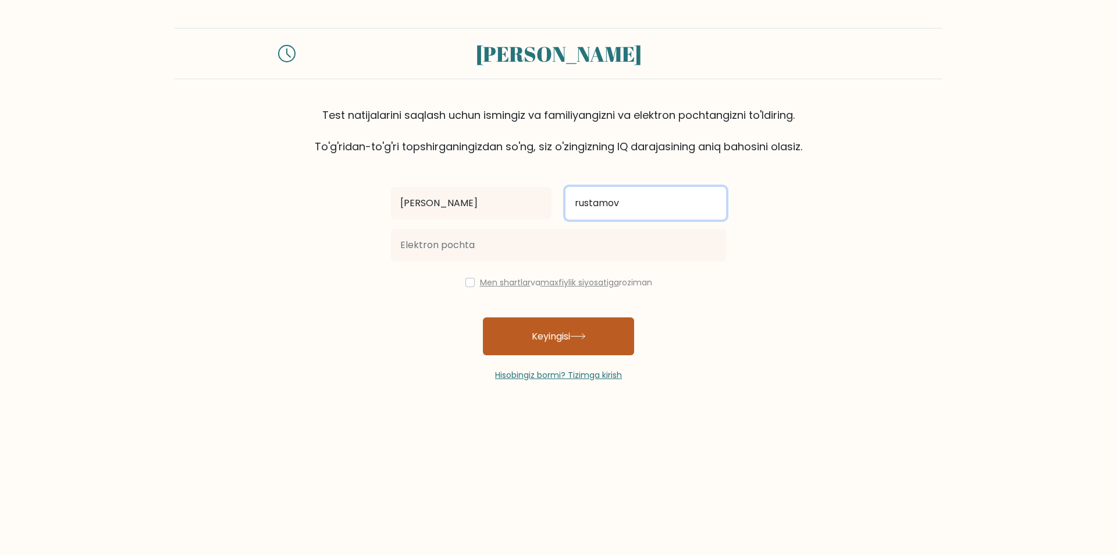
type input "rustamov"
click at [586, 340] on button "Keyingisi" at bounding box center [558, 336] width 151 height 38
click at [567, 344] on button "Keyingisi" at bounding box center [558, 336] width 151 height 38
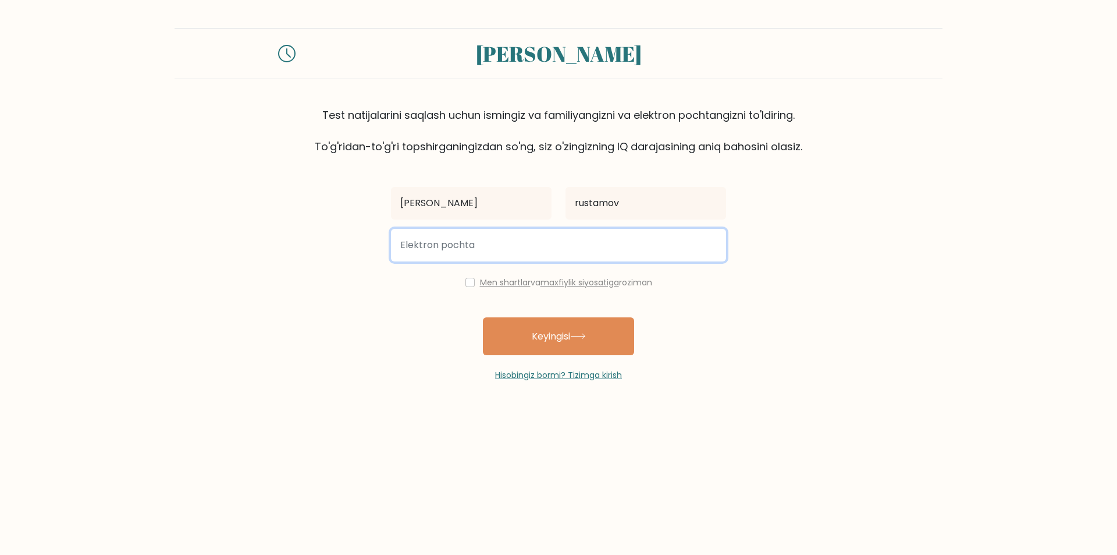
click at [465, 243] on input "email" at bounding box center [558, 245] width 335 height 33
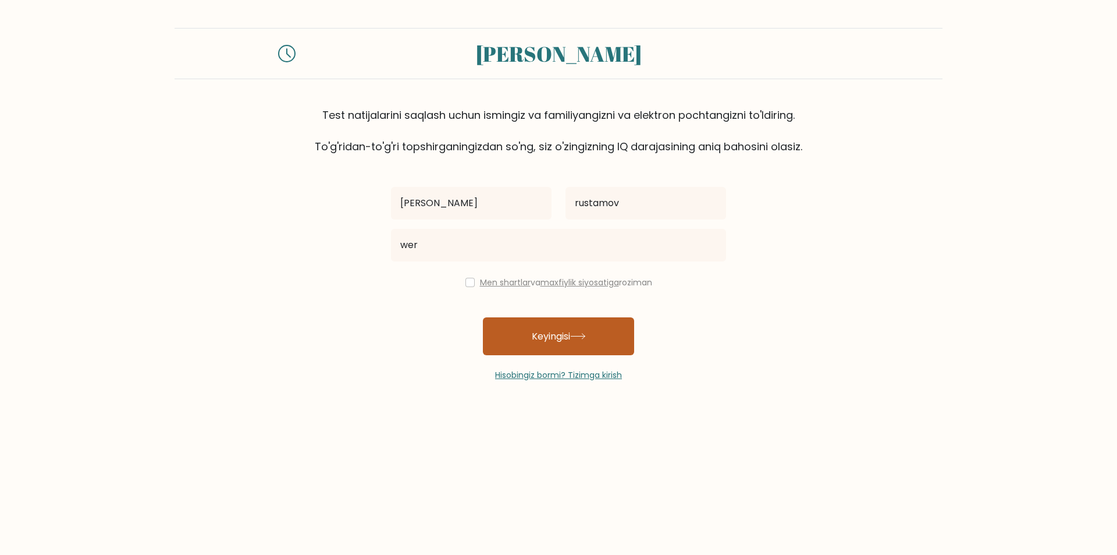
click at [507, 326] on button "Keyingisi" at bounding box center [558, 336] width 151 height 38
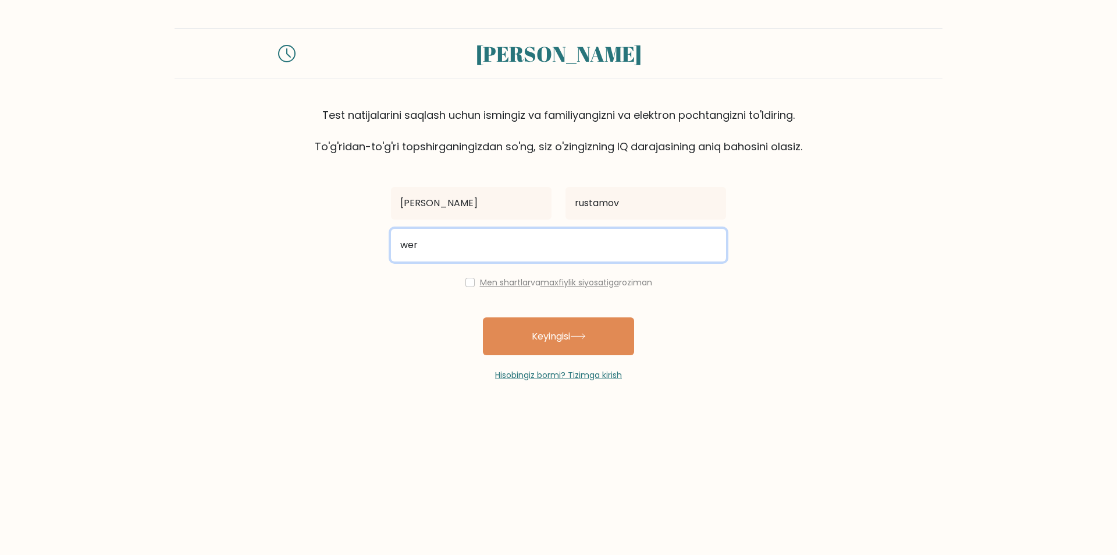
click at [464, 244] on input "wer" at bounding box center [558, 245] width 335 height 33
type input "w"
type input "kamron"
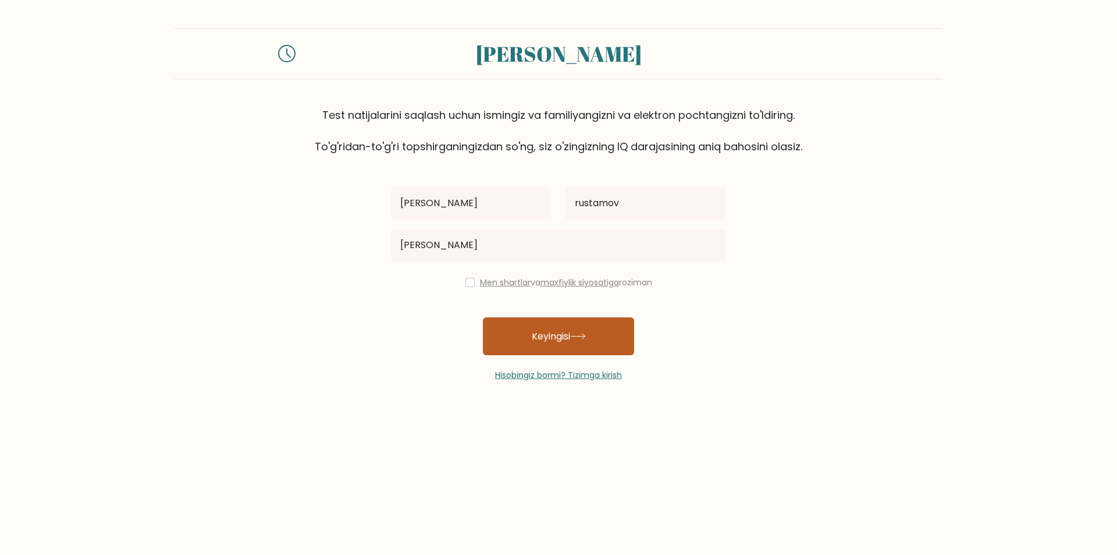
click at [570, 340] on font "Keyingisi" at bounding box center [551, 335] width 38 height 13
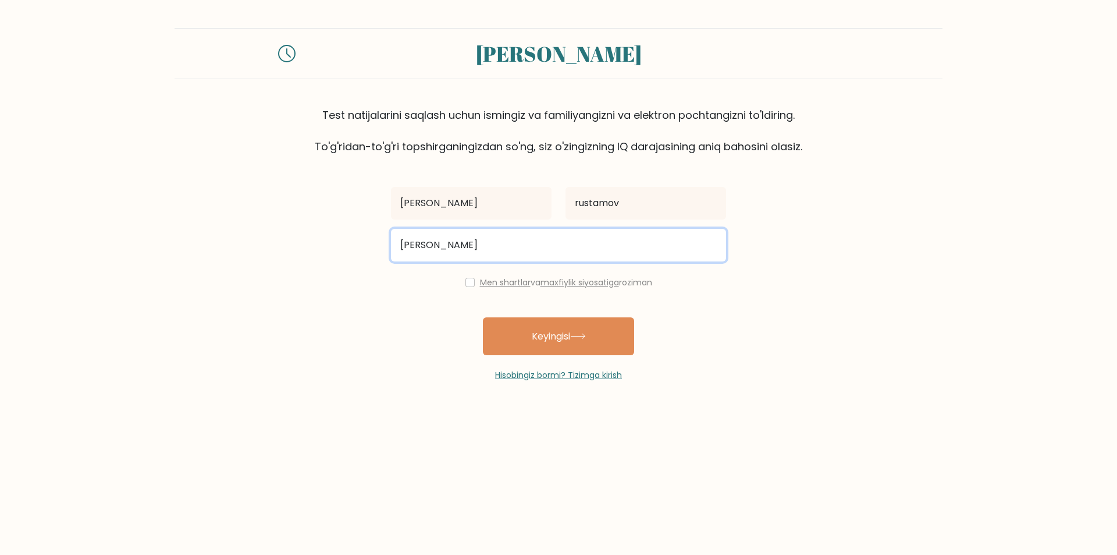
click at [471, 256] on input "kamron" at bounding box center [558, 245] width 335 height 33
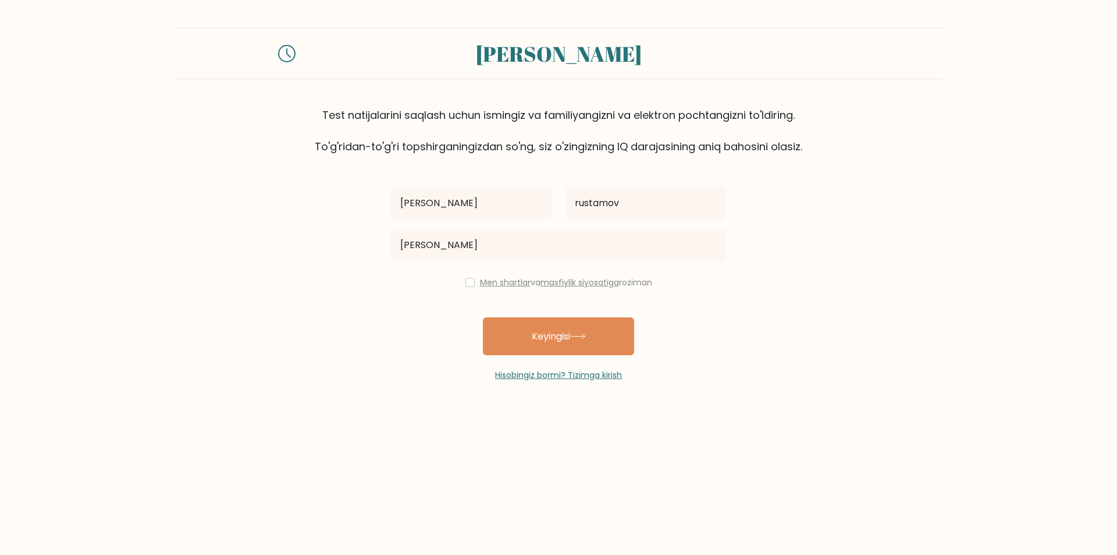
click at [514, 280] on font "Men shartlar" at bounding box center [505, 282] width 51 height 12
